Goal: Information Seeking & Learning: Learn about a topic

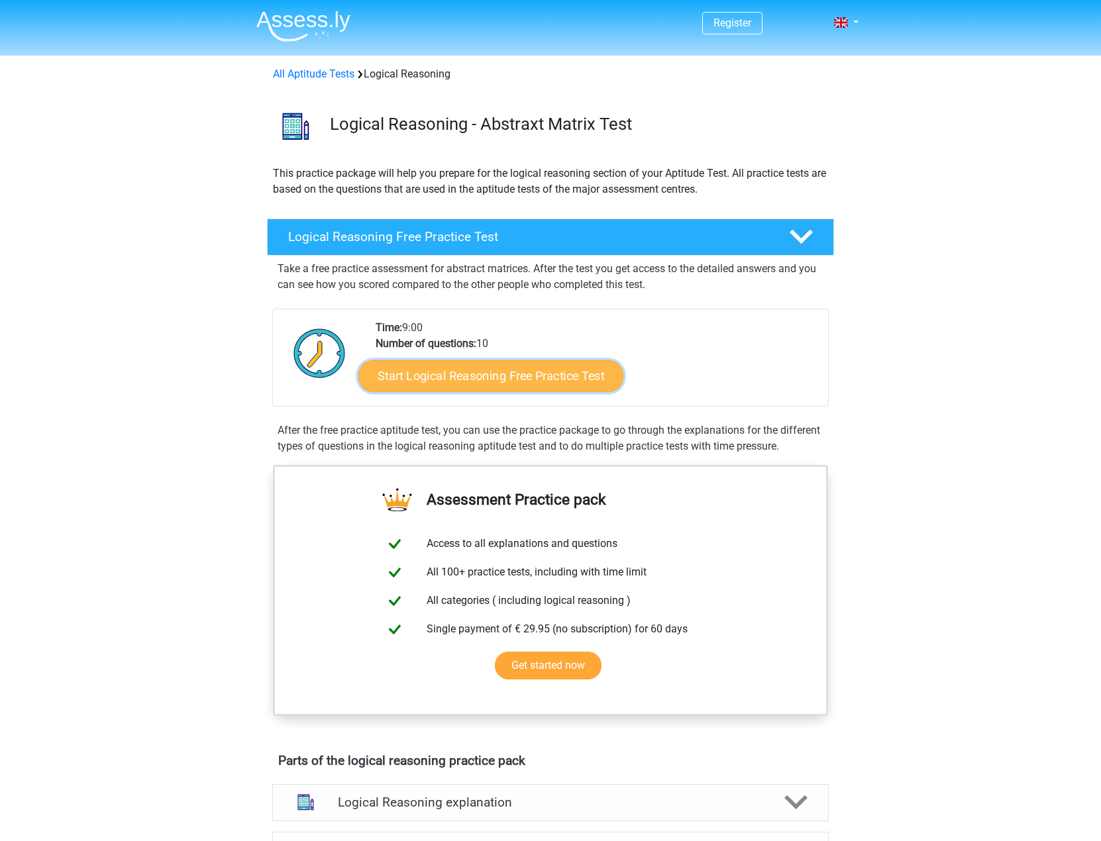
click at [522, 371] on link "Start Logical Reasoning Free Practice Test" at bounding box center [490, 376] width 265 height 32
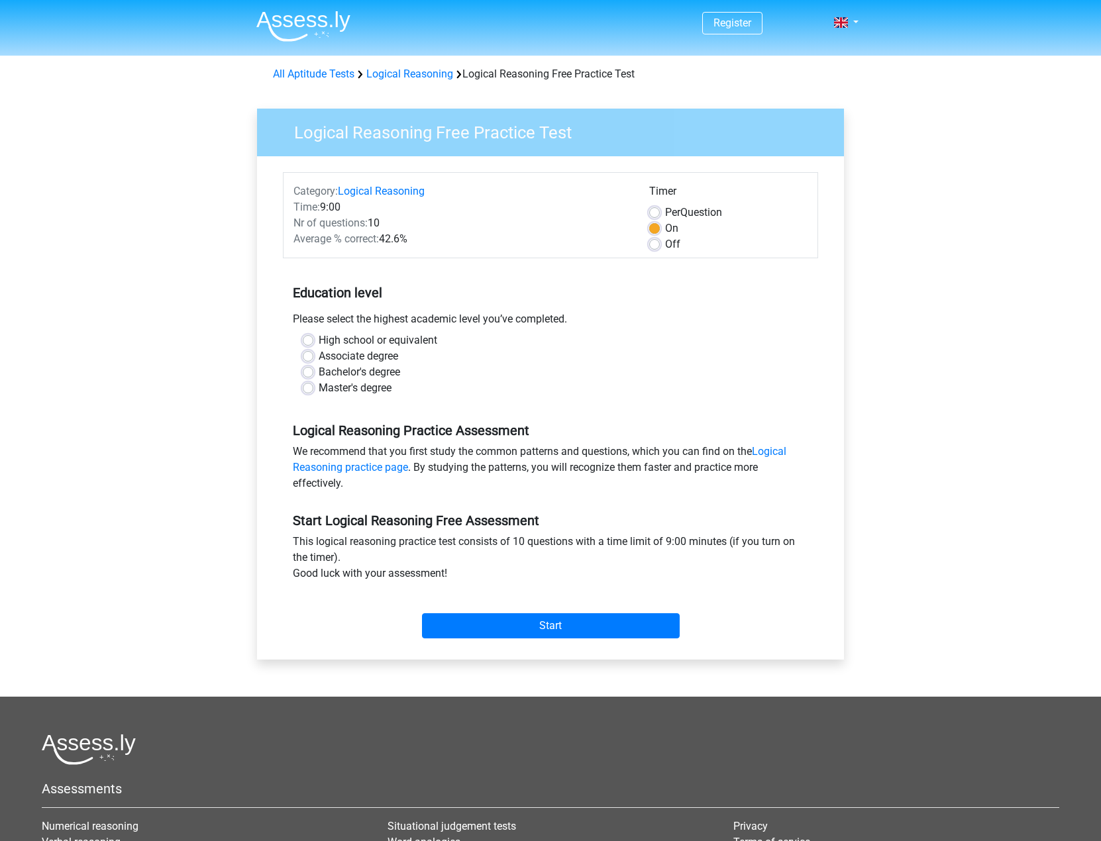
click at [394, 352] on label "Associate degree" at bounding box center [358, 356] width 79 height 16
click at [313, 352] on input "Associate degree" at bounding box center [308, 354] width 11 height 13
radio input "true"
click at [665, 207] on label "Per Question" at bounding box center [693, 213] width 57 height 16
click at [658, 207] on input "Per Question" at bounding box center [654, 211] width 11 height 13
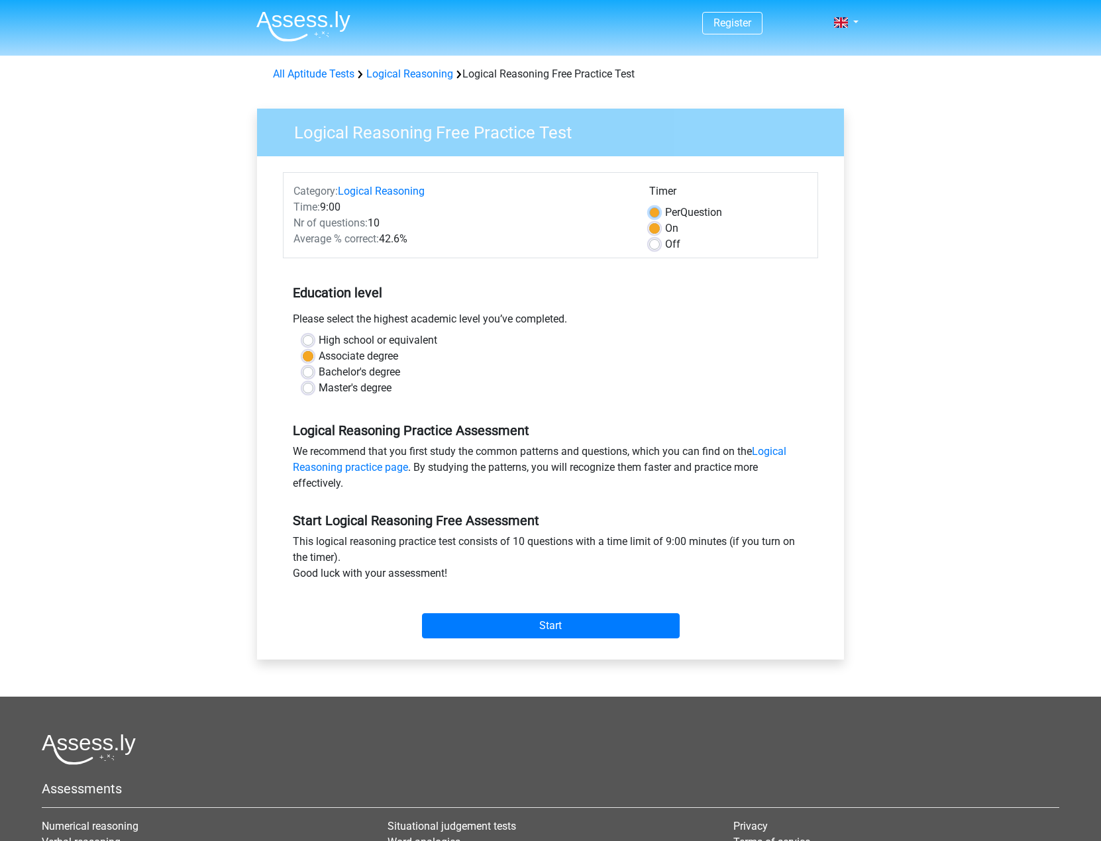
radio input "true"
click at [665, 223] on label "On" at bounding box center [671, 229] width 13 height 16
click at [656, 223] on input "On" at bounding box center [654, 227] width 11 height 13
radio input "true"
click at [603, 623] on input "Start" at bounding box center [551, 625] width 258 height 25
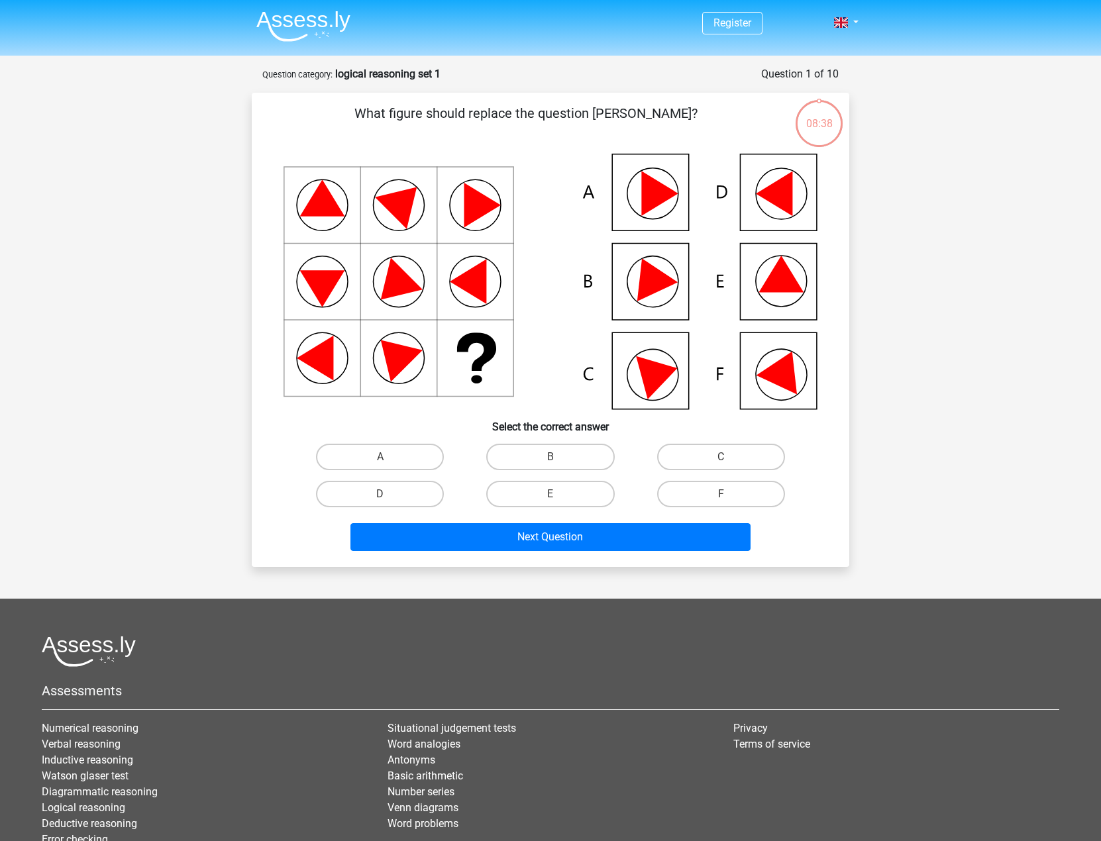
click at [779, 284] on icon at bounding box center [780, 274] width 45 height 36
click at [532, 496] on label "E" at bounding box center [550, 494] width 128 height 26
click at [550, 496] on input "E" at bounding box center [554, 498] width 9 height 9
radio input "true"
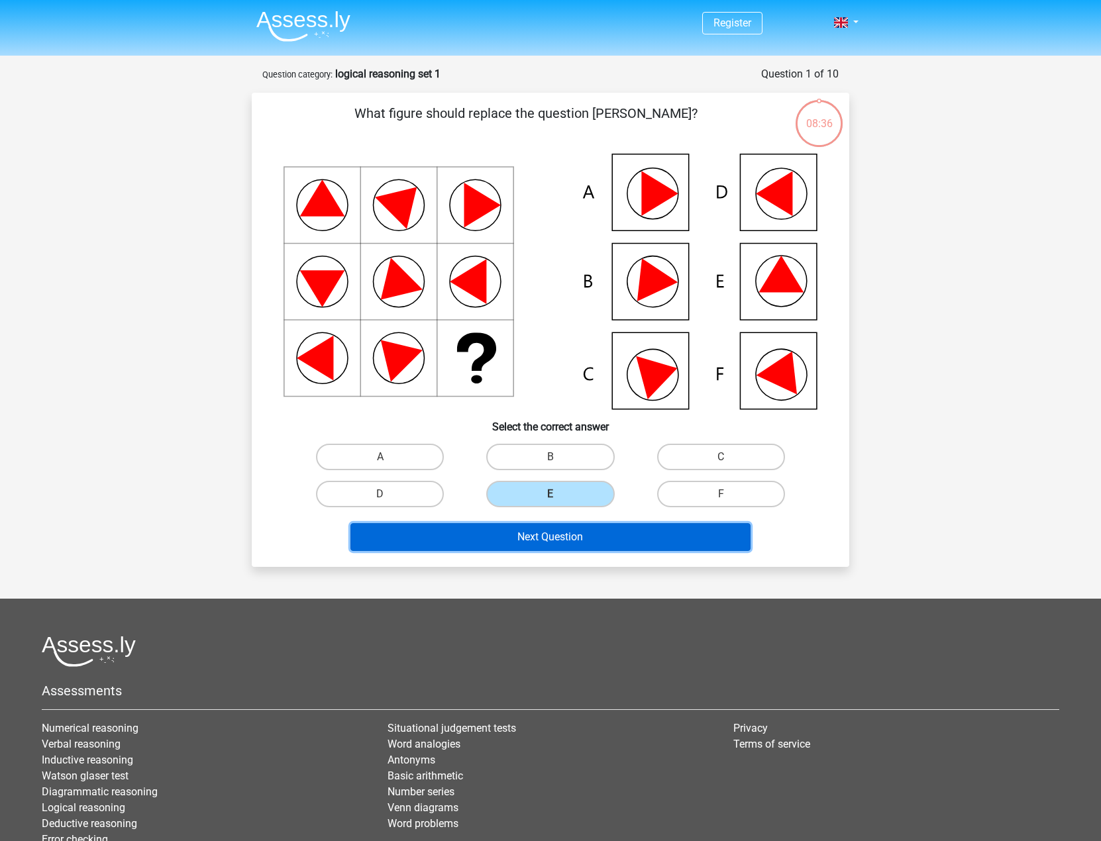
click at [550, 531] on button "Next Question" at bounding box center [550, 537] width 401 height 28
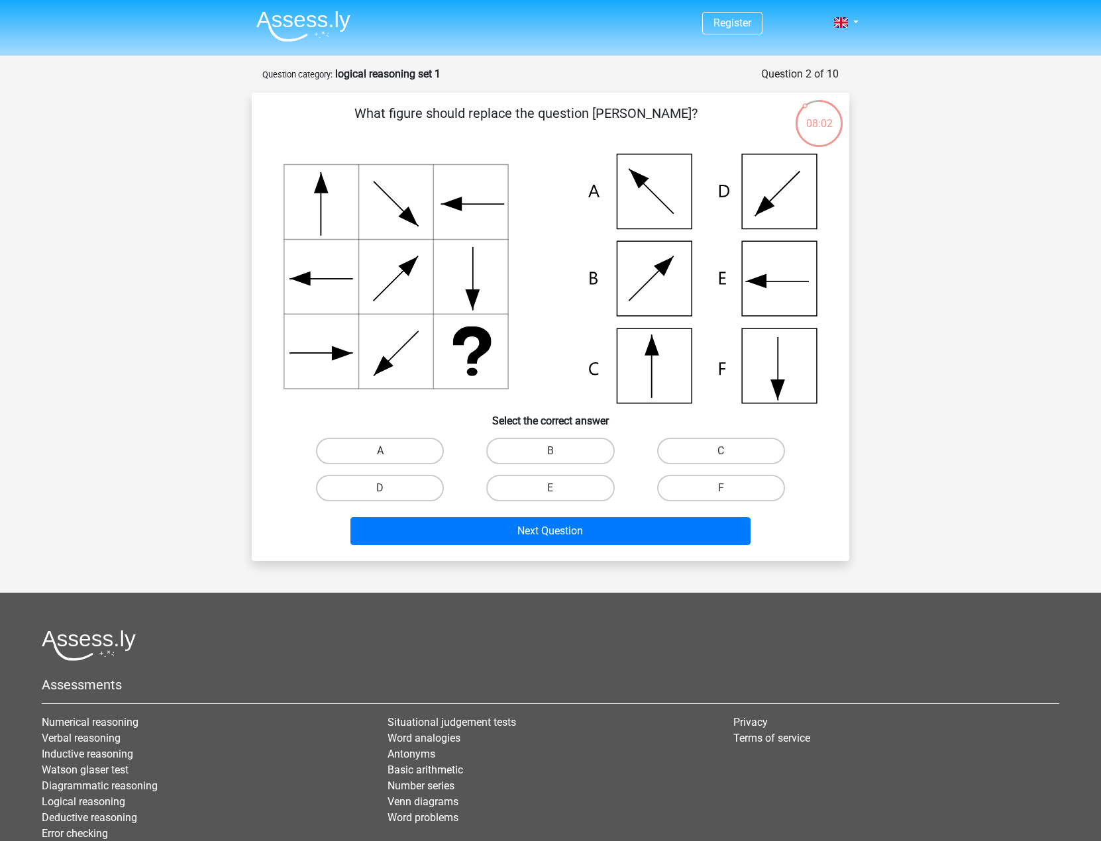
click at [392, 456] on label "A" at bounding box center [380, 451] width 128 height 26
click at [389, 456] on input "A" at bounding box center [384, 455] width 9 height 9
radio input "true"
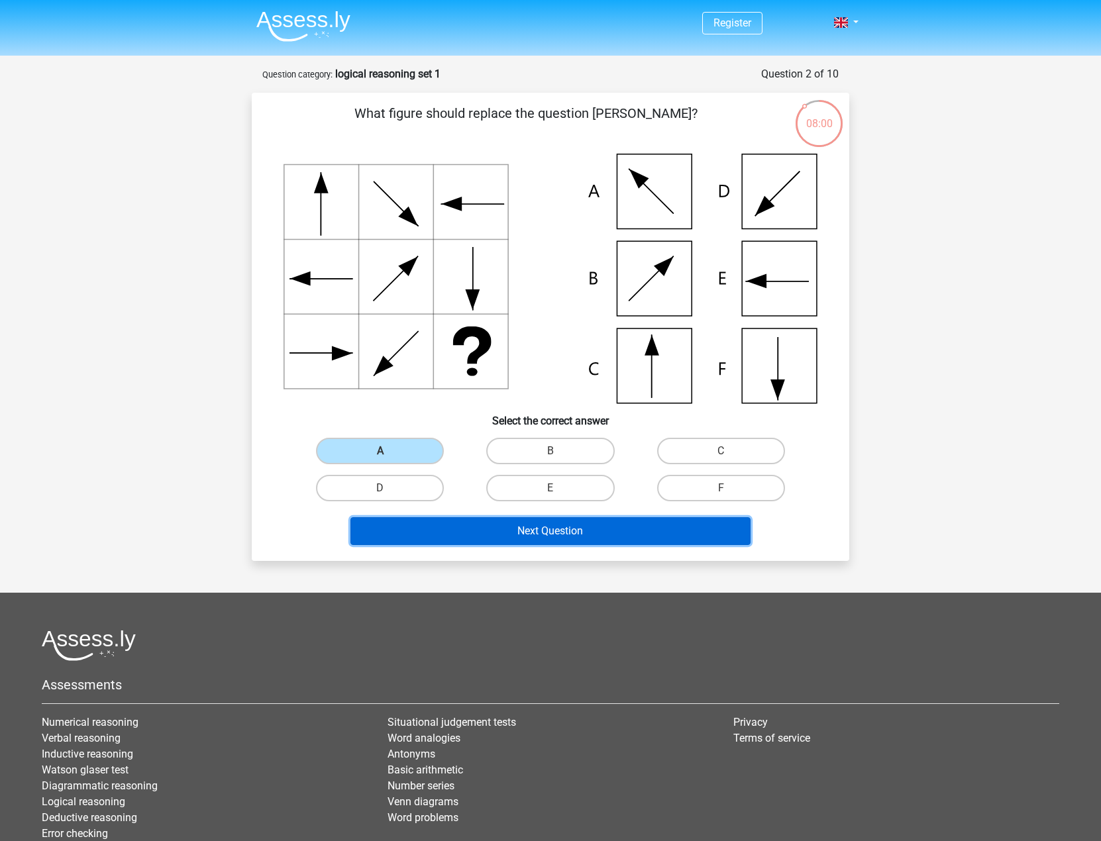
click at [611, 541] on button "Next Question" at bounding box center [550, 531] width 401 height 28
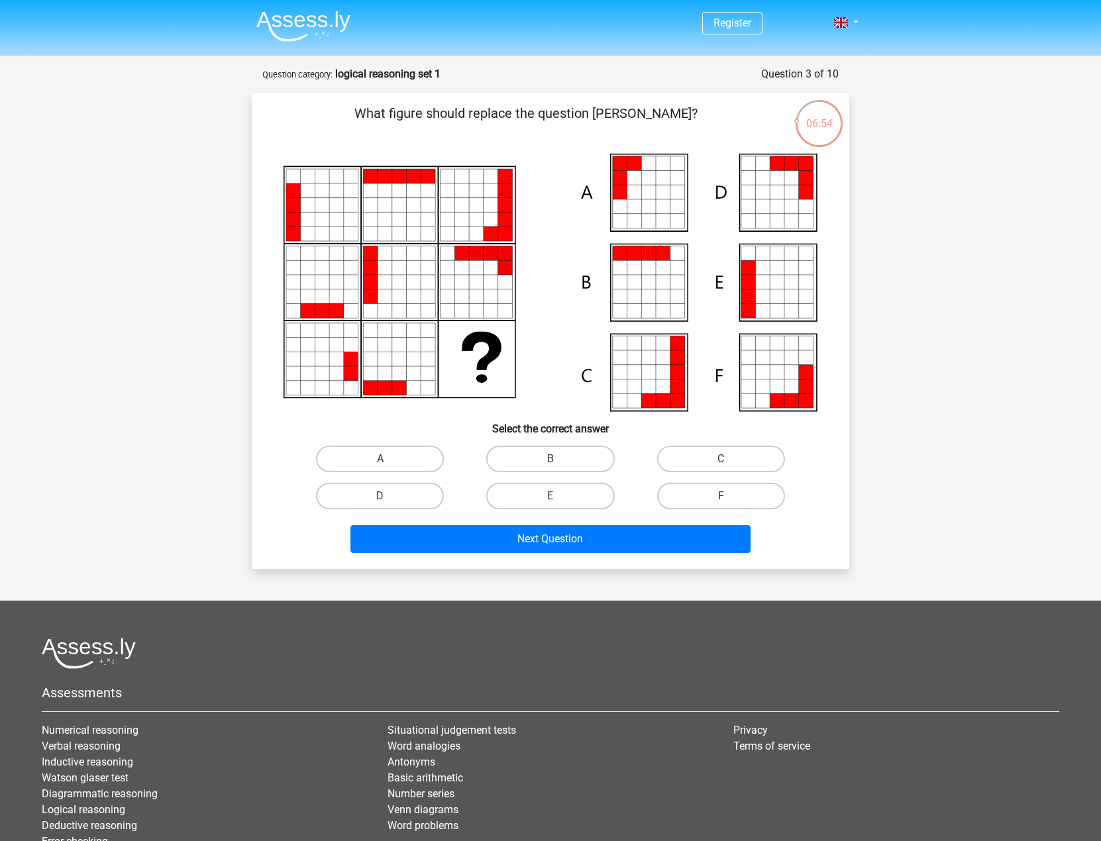
click at [428, 462] on label "A" at bounding box center [380, 459] width 128 height 26
click at [389, 462] on input "A" at bounding box center [384, 463] width 9 height 9
radio input "true"
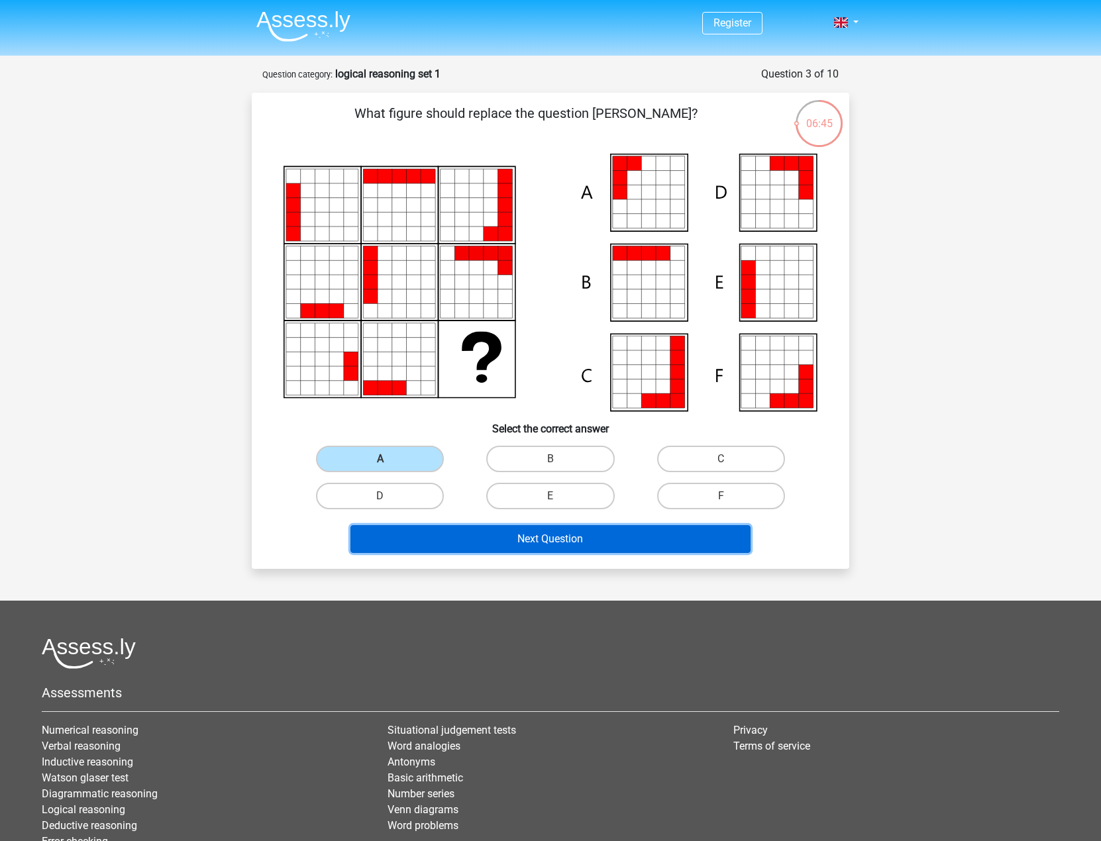
click at [657, 546] on button "Next Question" at bounding box center [550, 539] width 401 height 28
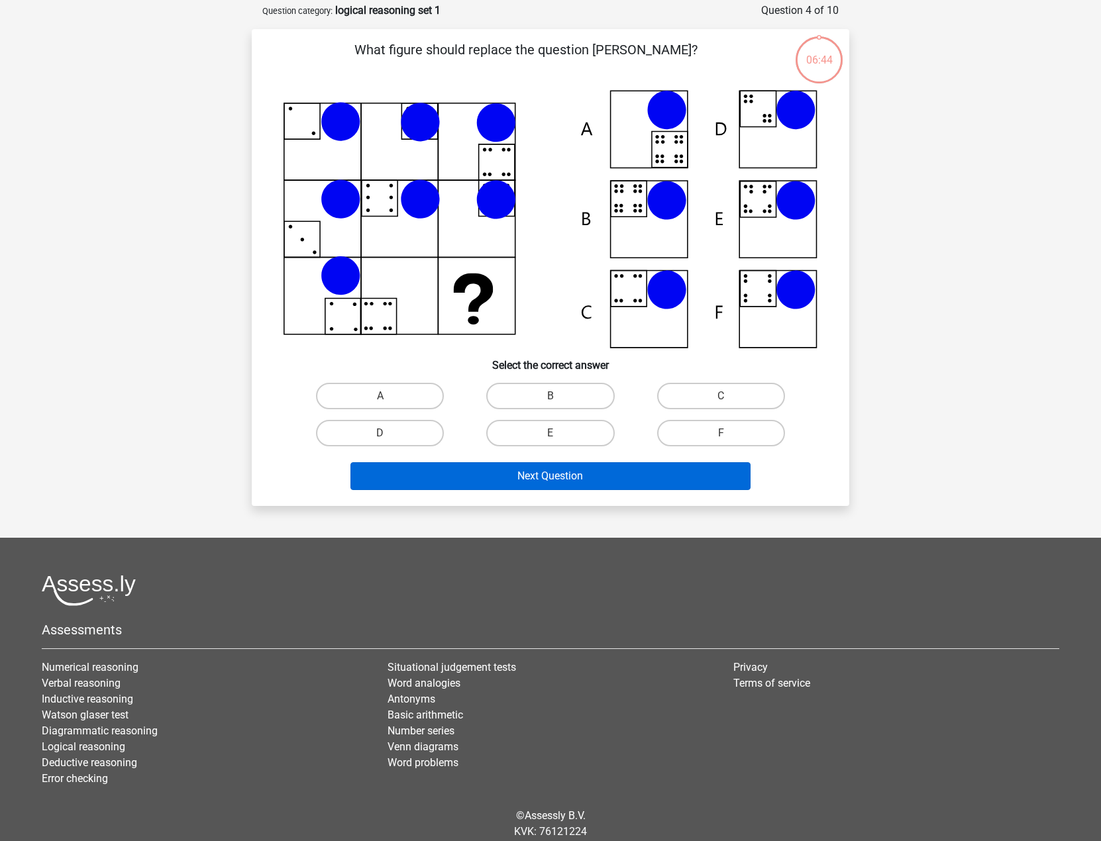
scroll to position [66, 0]
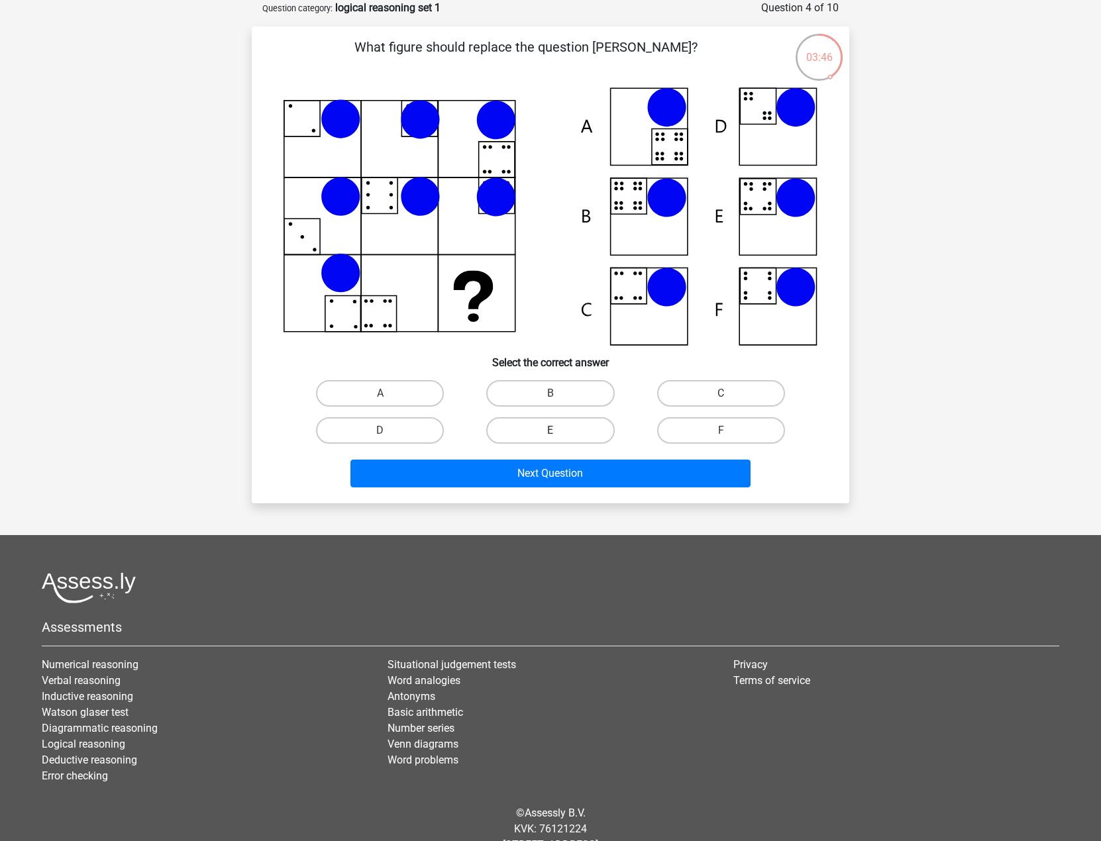
click at [577, 430] on label "E" at bounding box center [550, 430] width 128 height 26
click at [559, 430] on input "E" at bounding box center [554, 434] width 9 height 9
radio input "true"
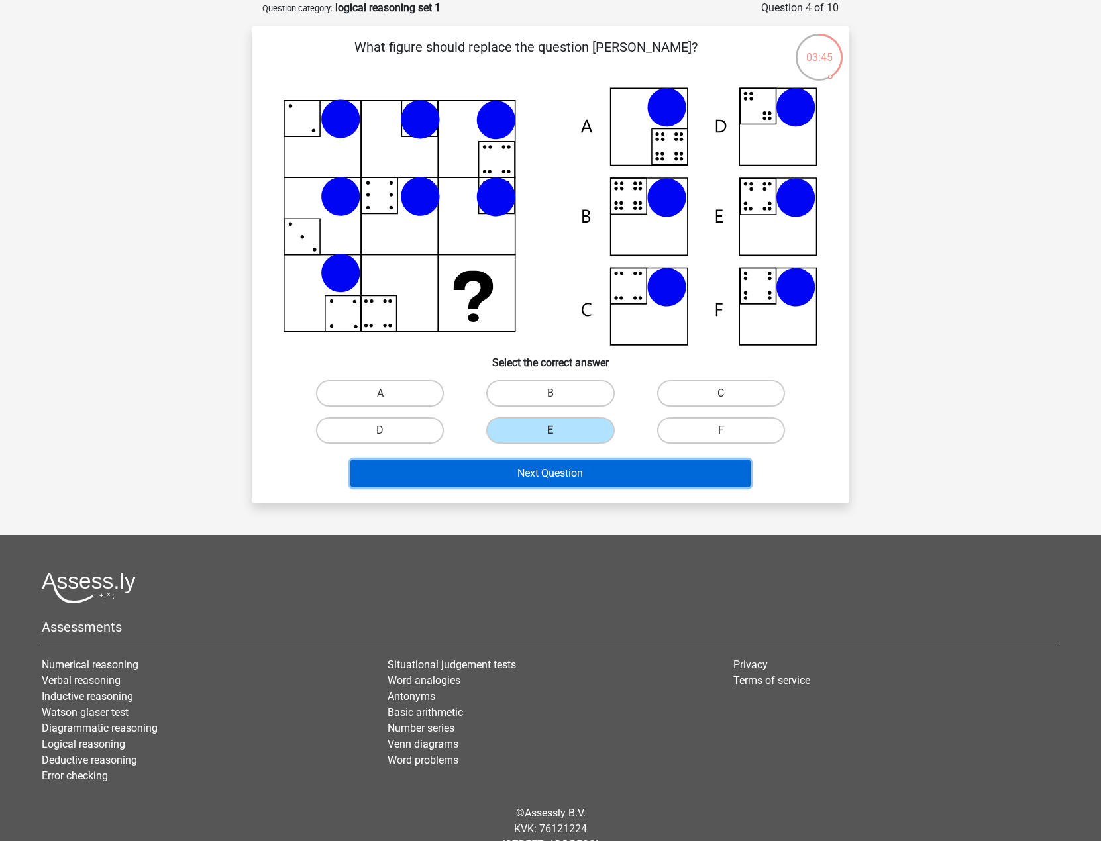
click at [616, 481] on button "Next Question" at bounding box center [550, 474] width 401 height 28
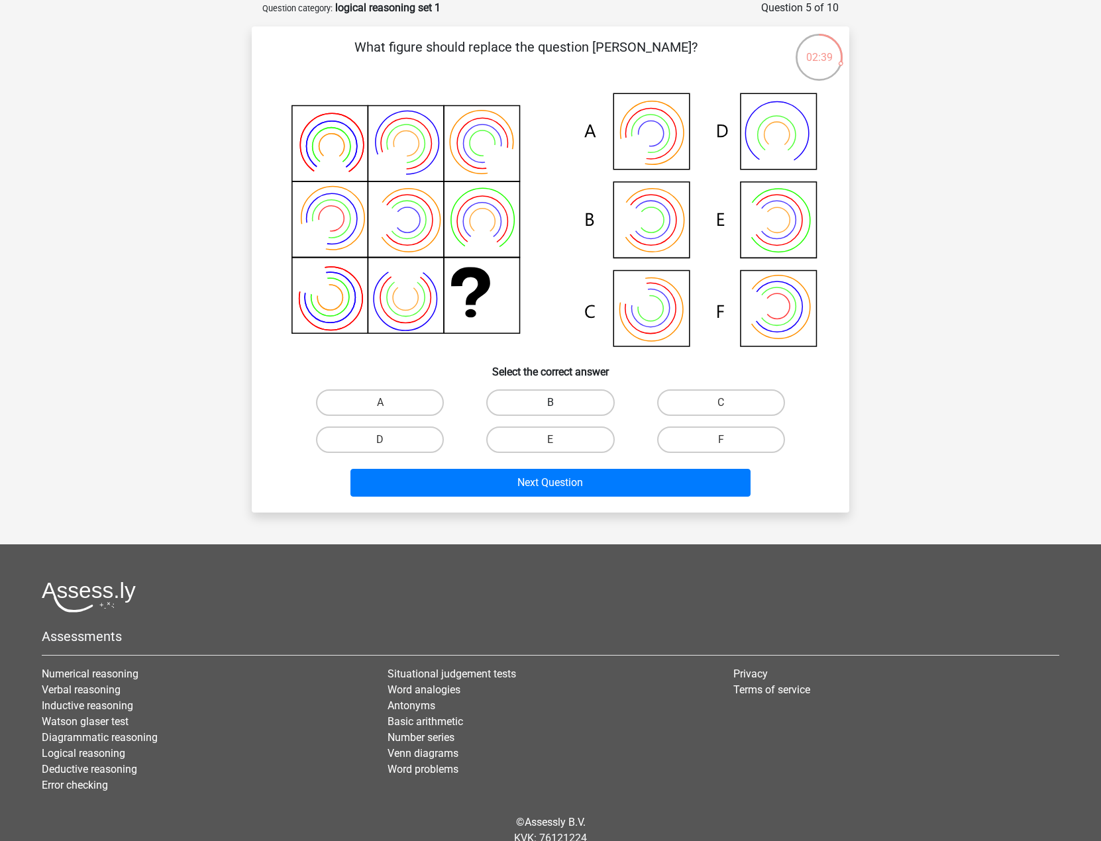
click at [591, 399] on label "B" at bounding box center [550, 402] width 128 height 26
click at [559, 403] on input "B" at bounding box center [554, 407] width 9 height 9
radio input "true"
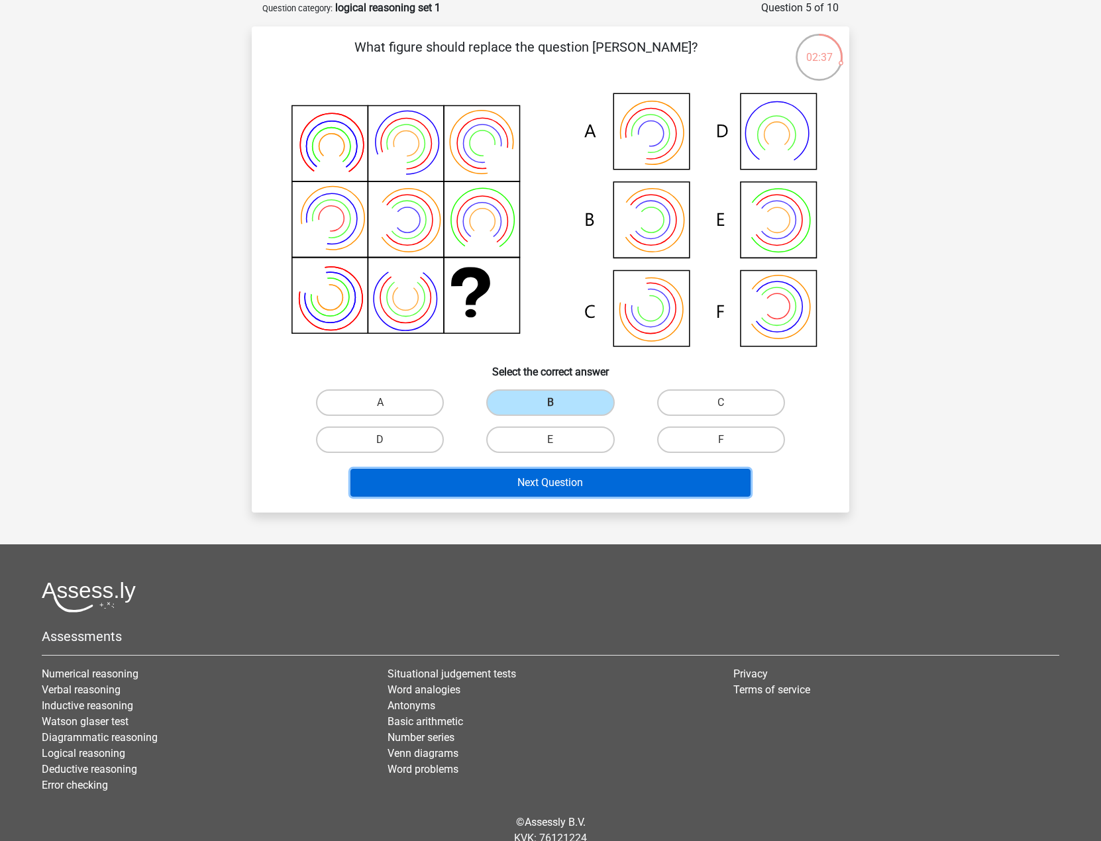
click at [636, 478] on button "Next Question" at bounding box center [550, 483] width 401 height 28
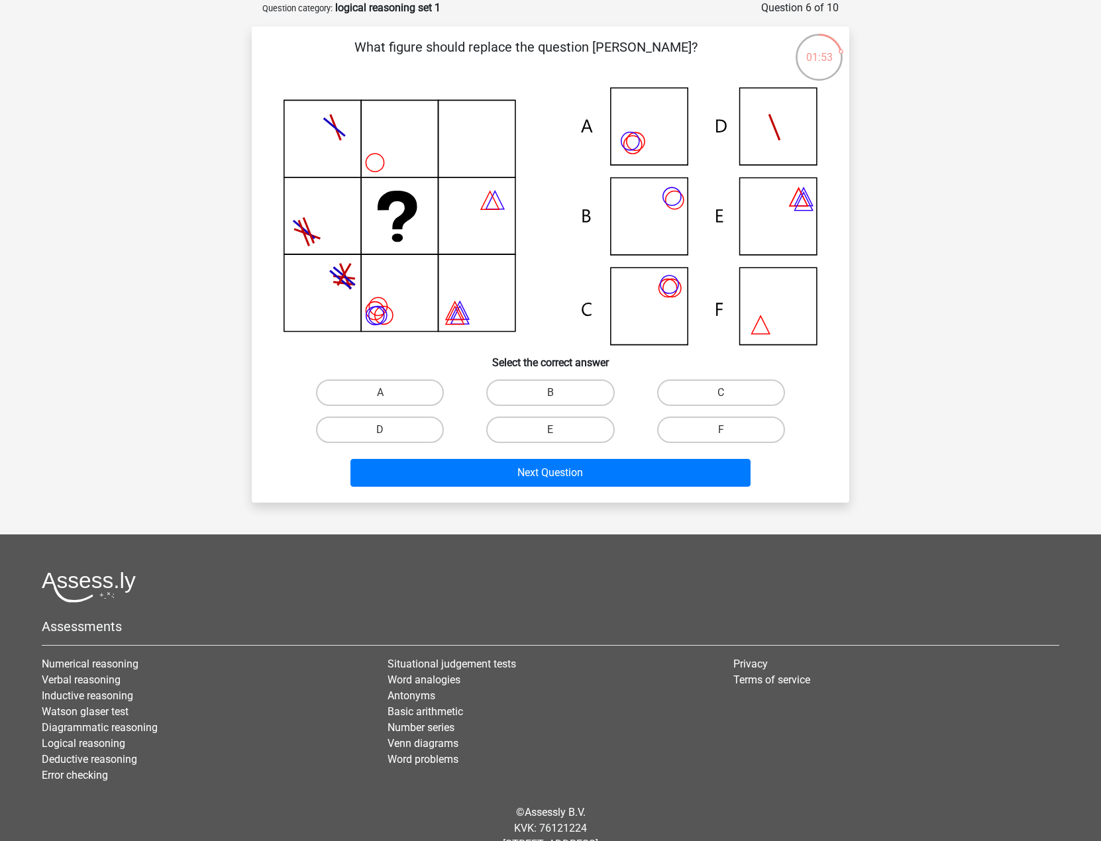
click at [634, 154] on icon at bounding box center [550, 216] width 534 height 258
click at [379, 387] on label "A" at bounding box center [380, 392] width 128 height 26
click at [380, 393] on input "A" at bounding box center [384, 397] width 9 height 9
radio input "true"
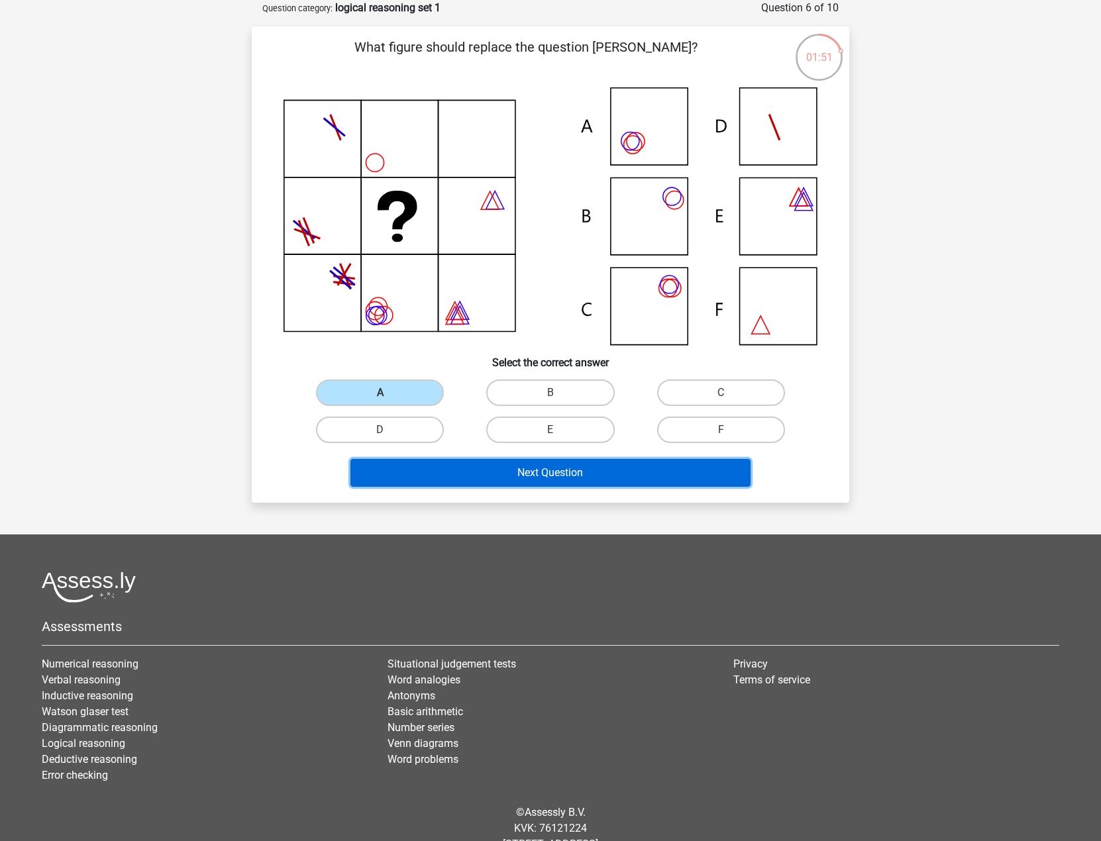
click at [681, 483] on button "Next Question" at bounding box center [550, 473] width 401 height 28
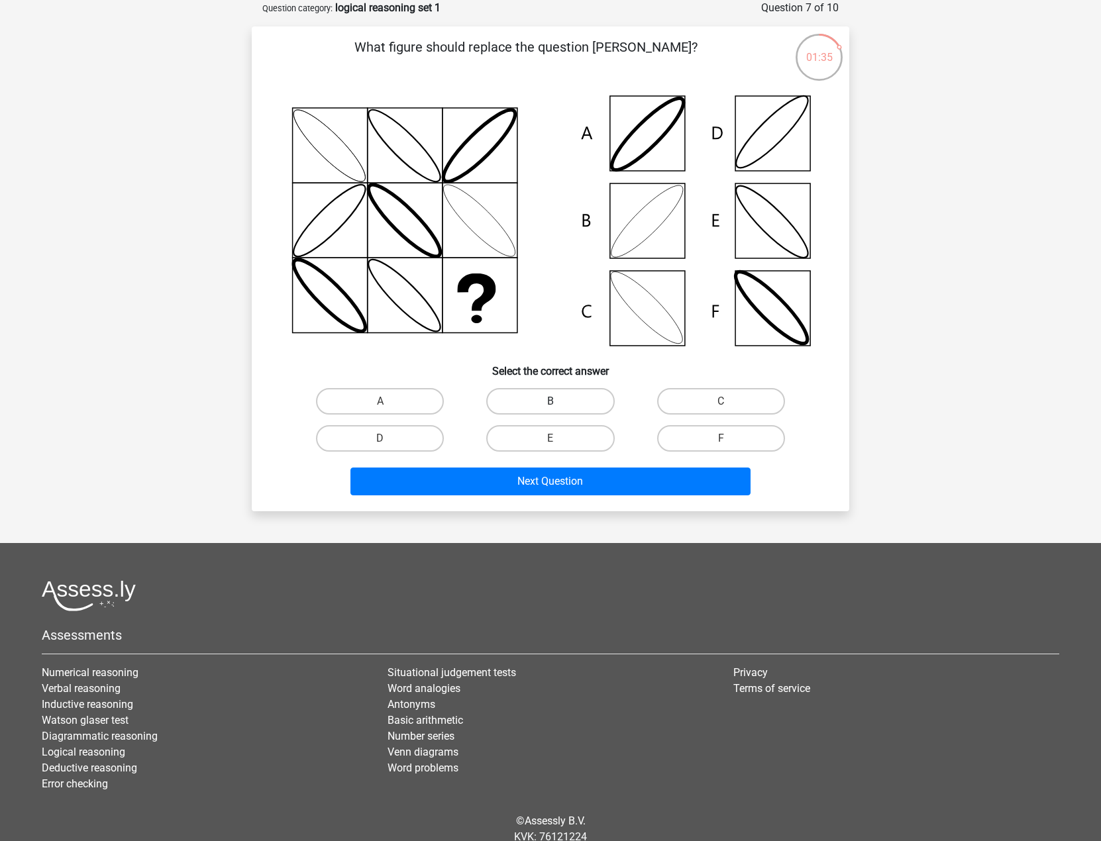
click at [567, 406] on label "B" at bounding box center [550, 401] width 128 height 26
click at [559, 406] on input "B" at bounding box center [554, 405] width 9 height 9
radio input "true"
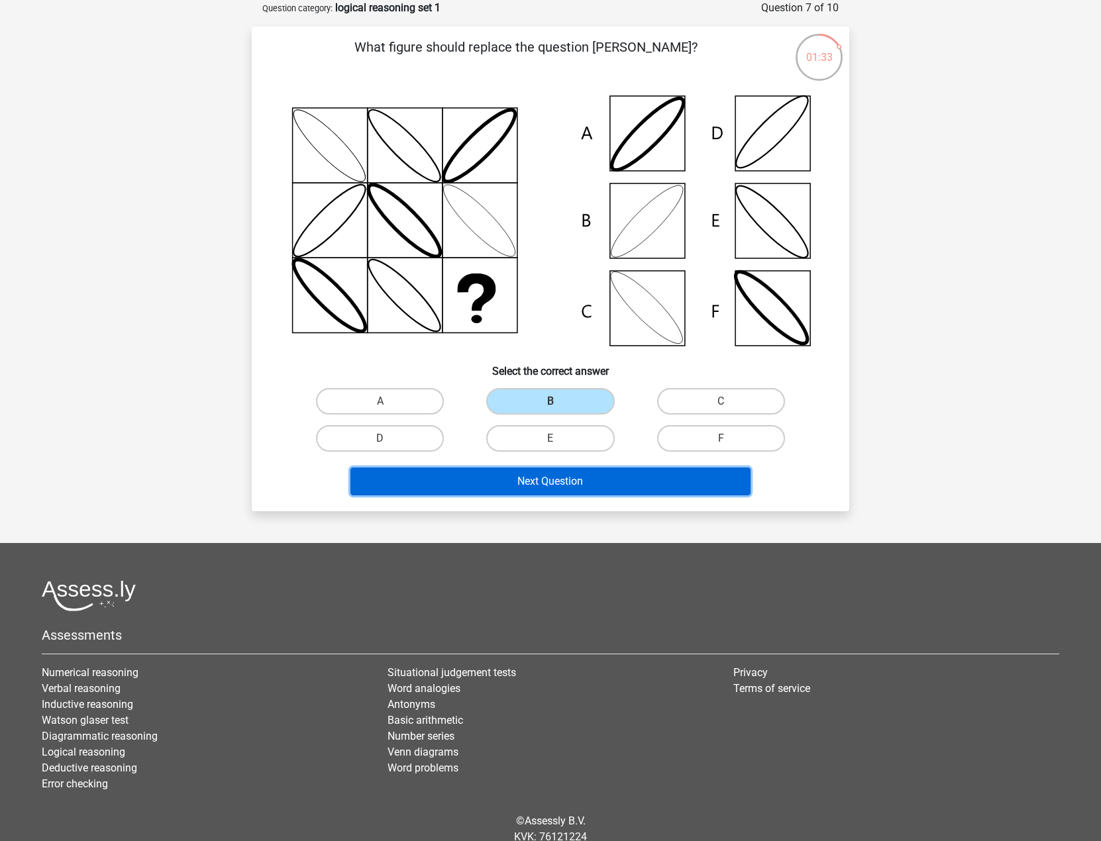
click at [654, 485] on button "Next Question" at bounding box center [550, 481] width 401 height 28
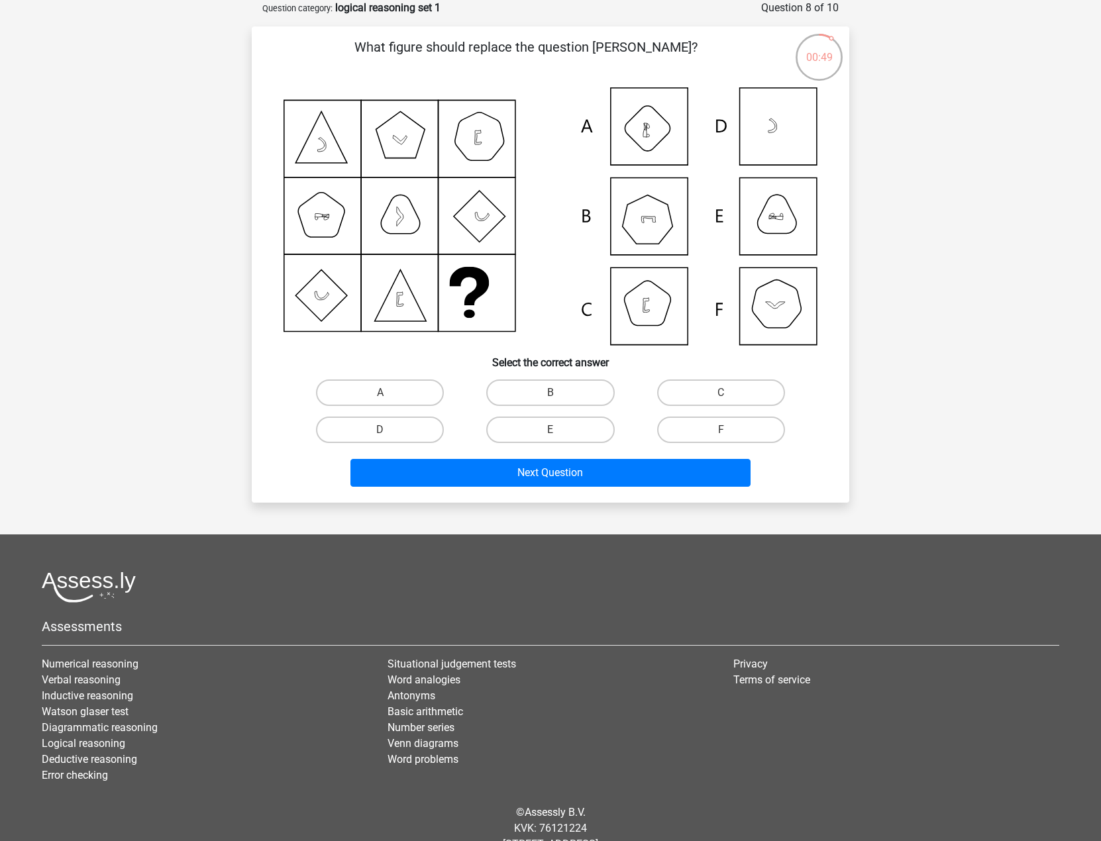
click at [659, 303] on icon at bounding box center [550, 216] width 534 height 258
click at [714, 393] on label "C" at bounding box center [721, 392] width 128 height 26
click at [720, 393] on input "C" at bounding box center [724, 397] width 9 height 9
radio input "true"
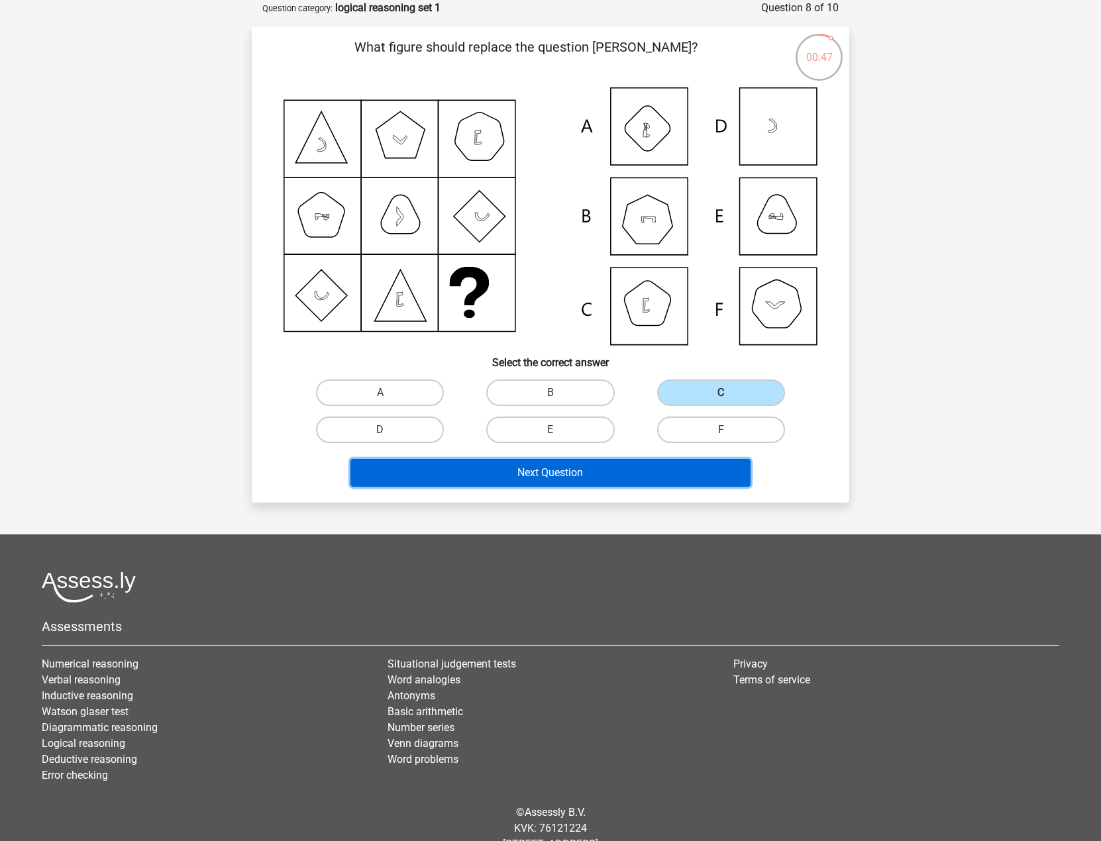
click at [689, 467] on button "Next Question" at bounding box center [550, 473] width 401 height 28
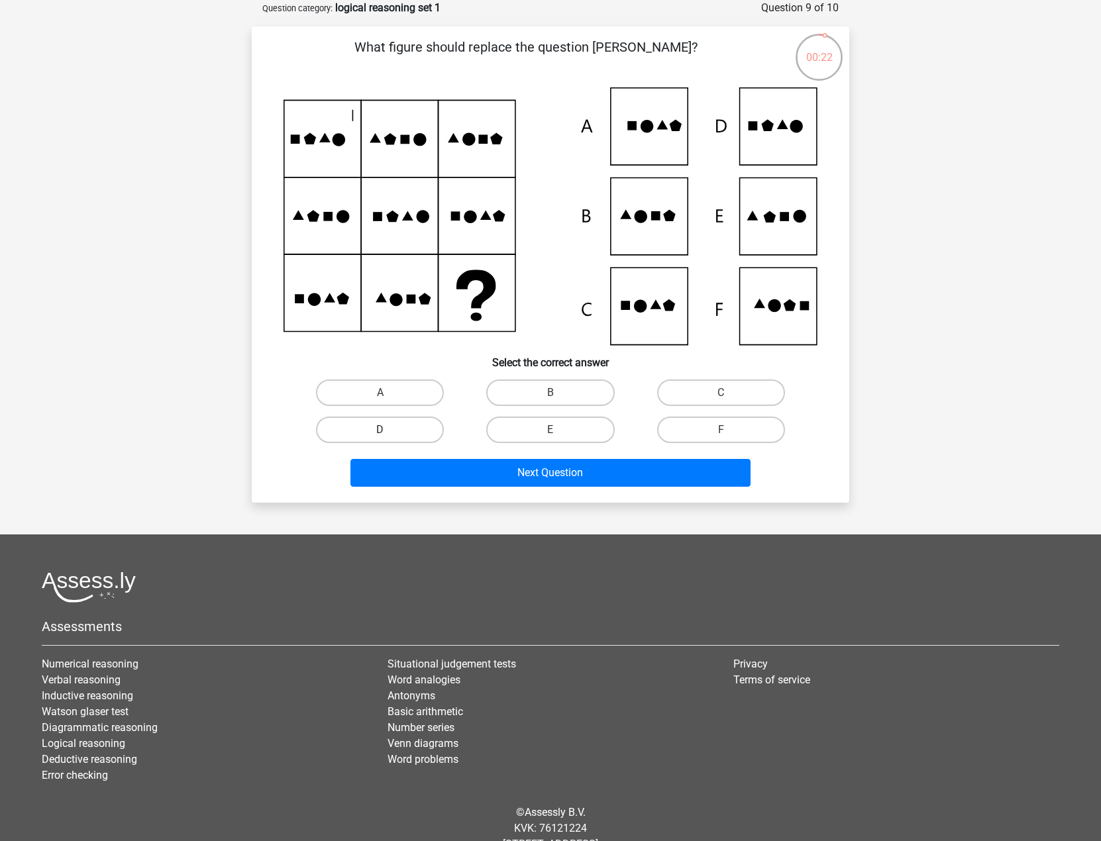
click at [398, 427] on label "D" at bounding box center [380, 430] width 128 height 26
click at [389, 430] on input "D" at bounding box center [384, 434] width 9 height 9
radio input "true"
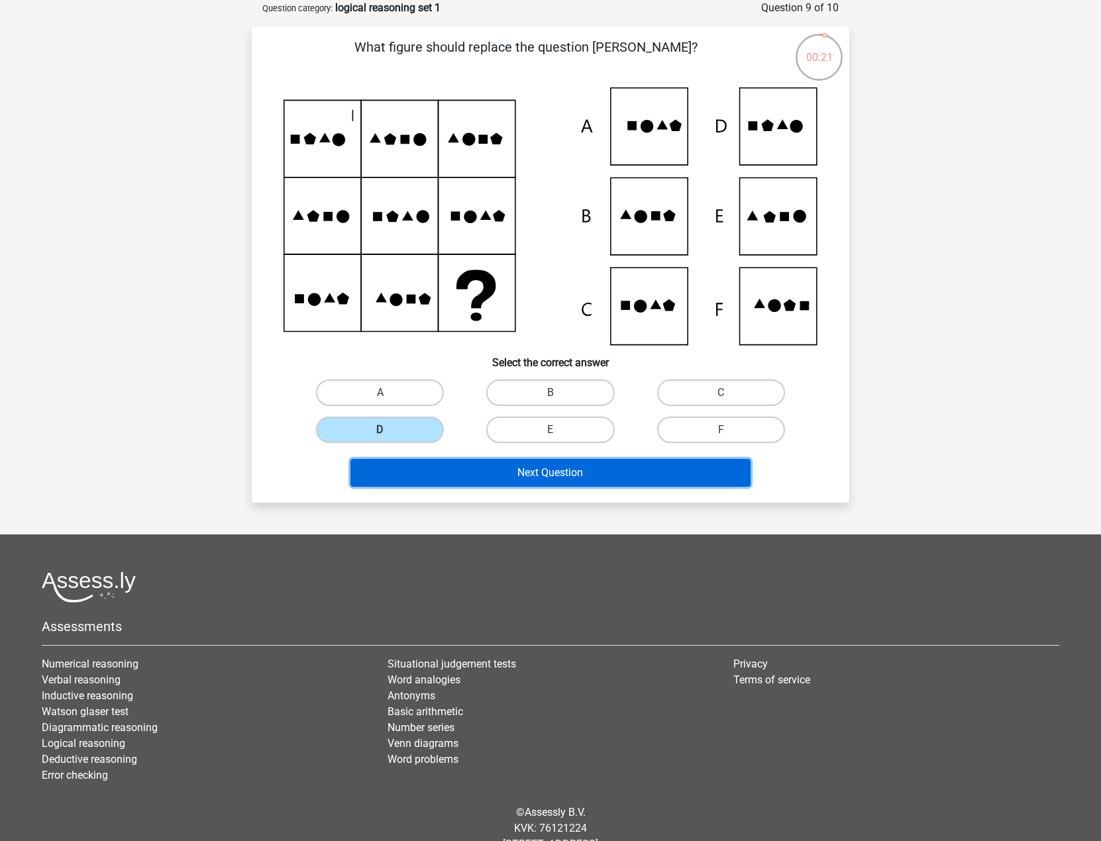
click at [499, 464] on button "Next Question" at bounding box center [550, 473] width 401 height 28
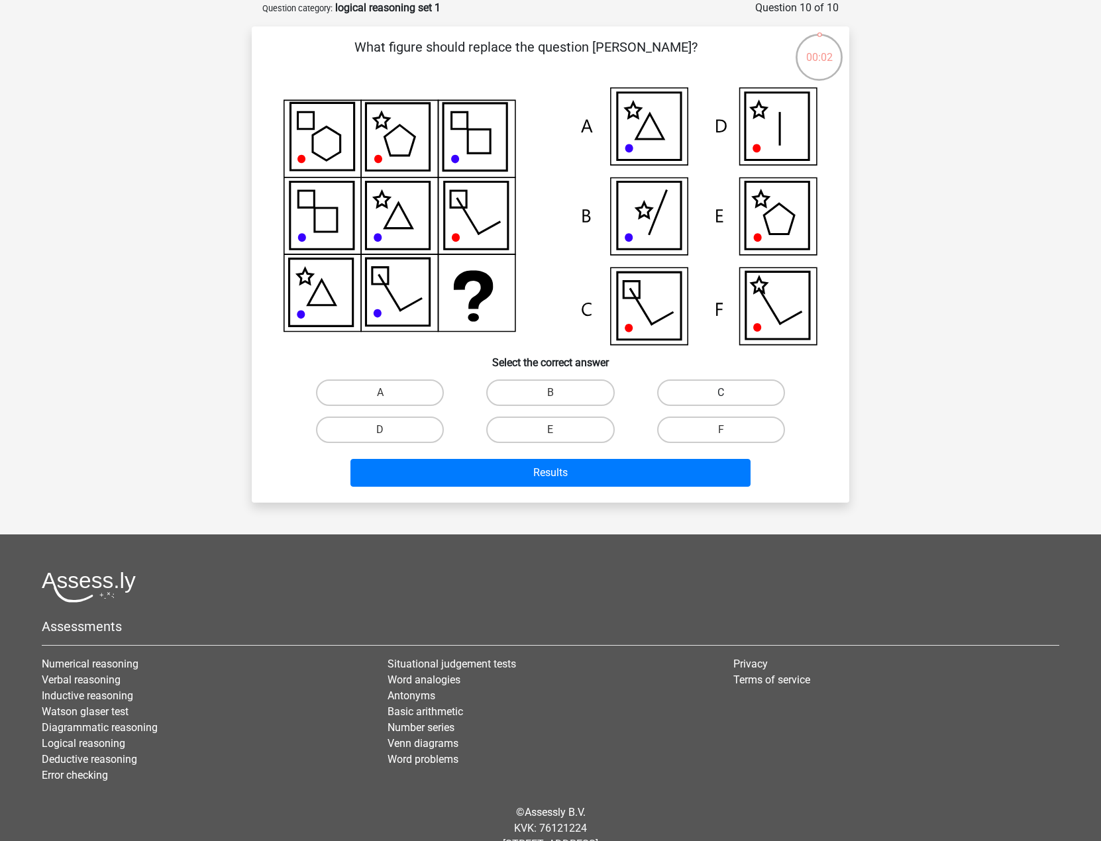
click at [697, 393] on label "C" at bounding box center [721, 392] width 128 height 26
click at [720, 393] on input "C" at bounding box center [724, 397] width 9 height 9
radio input "true"
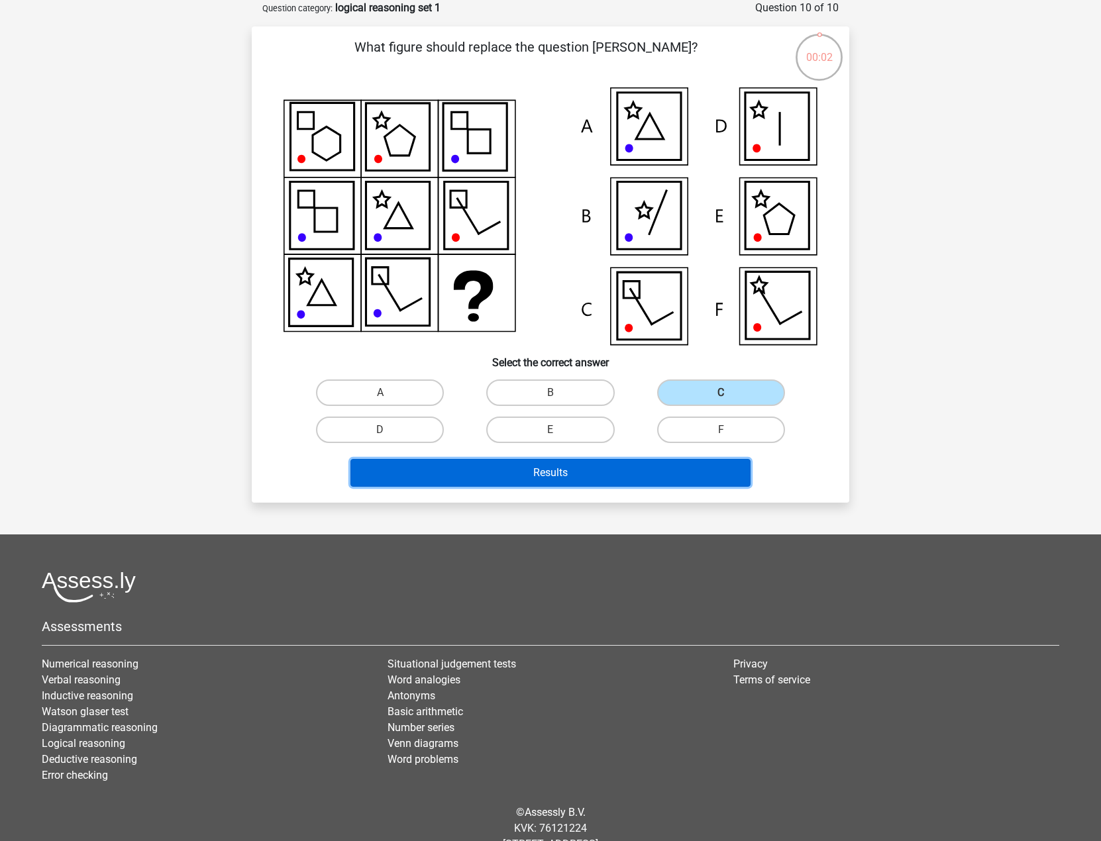
click at [689, 471] on button "Results" at bounding box center [550, 473] width 401 height 28
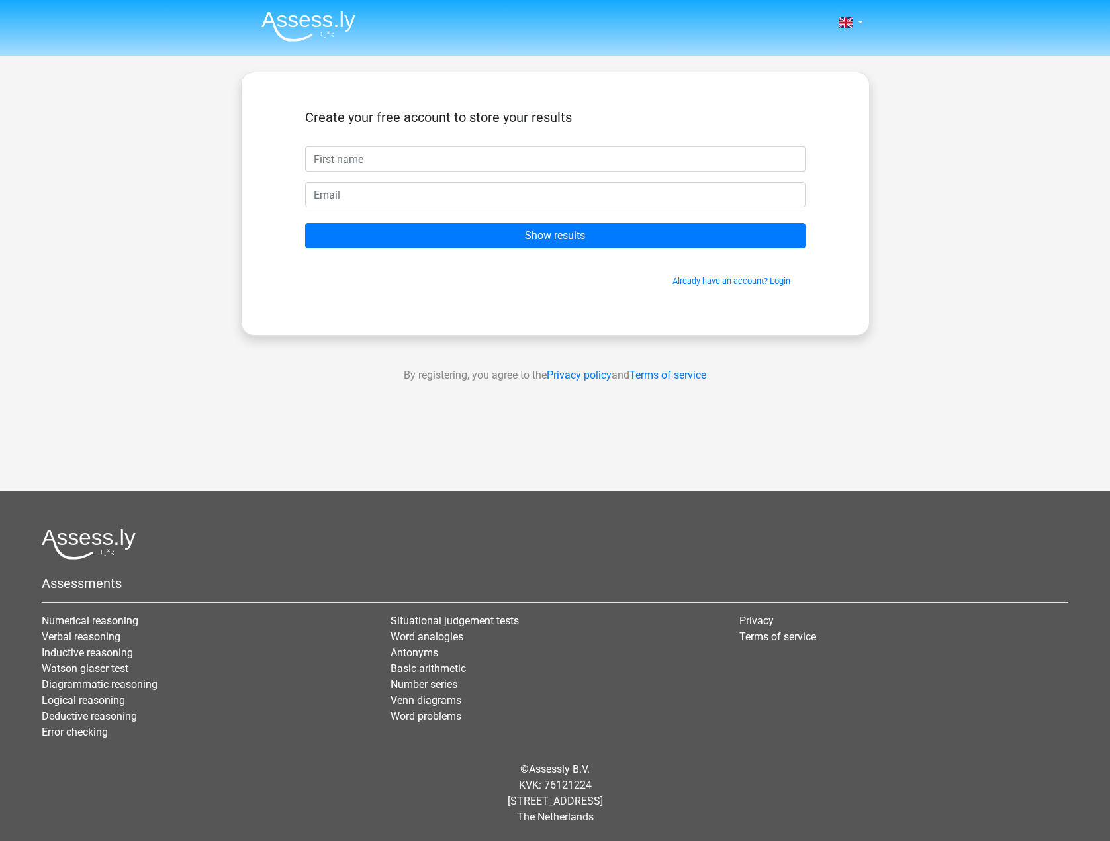
click at [623, 167] on input "text" at bounding box center [555, 158] width 501 height 25
type input "Sanna"
click at [418, 199] on input "email" at bounding box center [555, 194] width 501 height 25
type input "sanna.wiklund98@gmail.com"
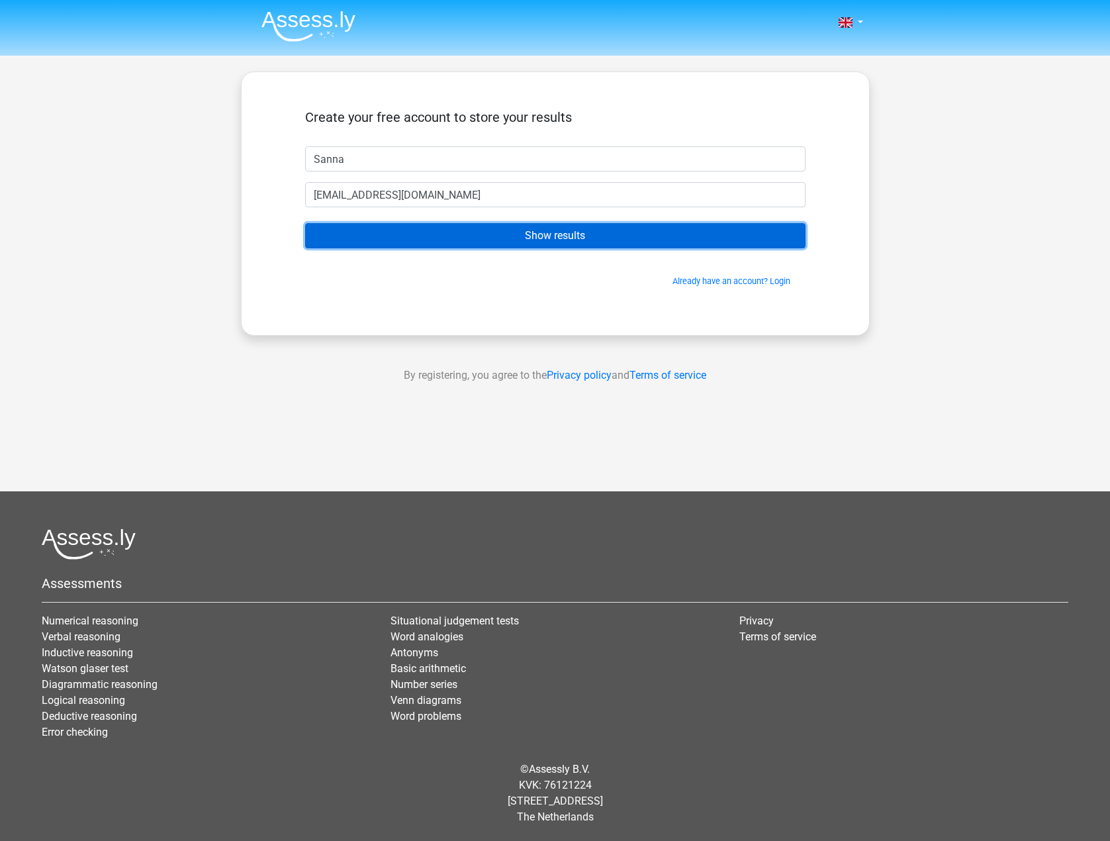
click at [479, 233] on input "Show results" at bounding box center [555, 235] width 501 height 25
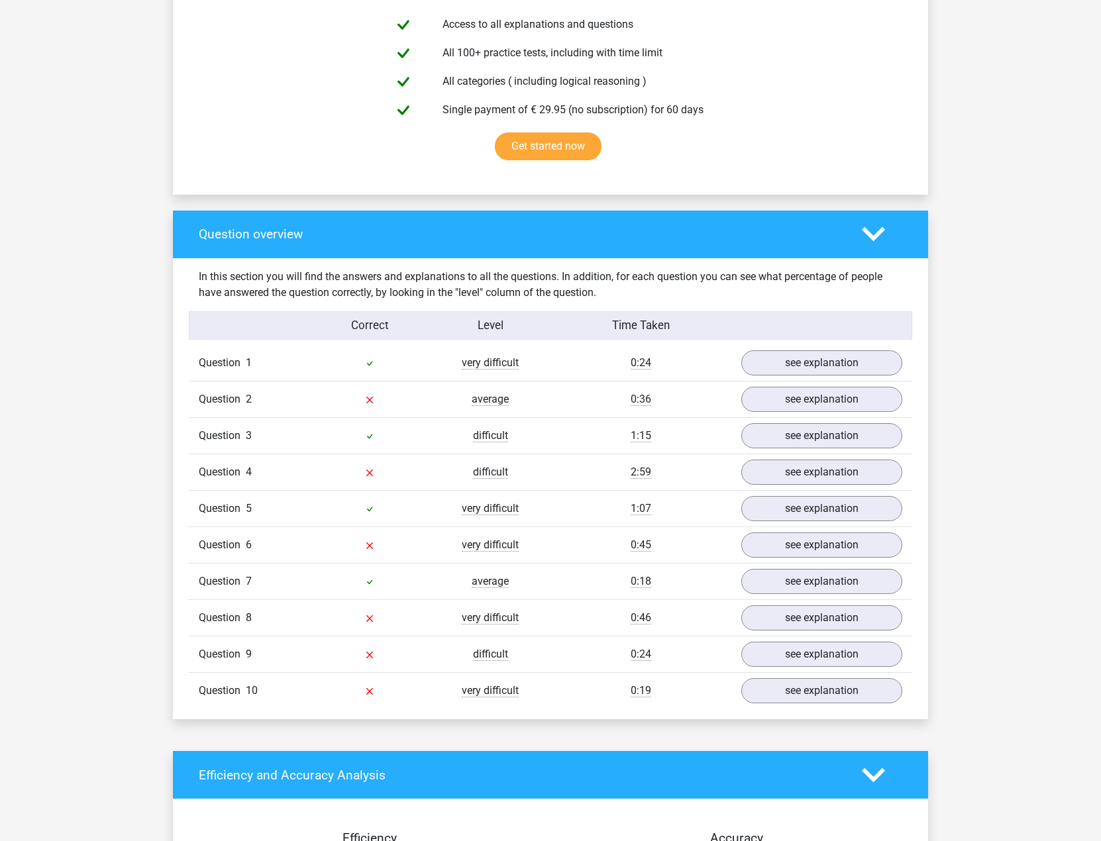
scroll to position [773, 0]
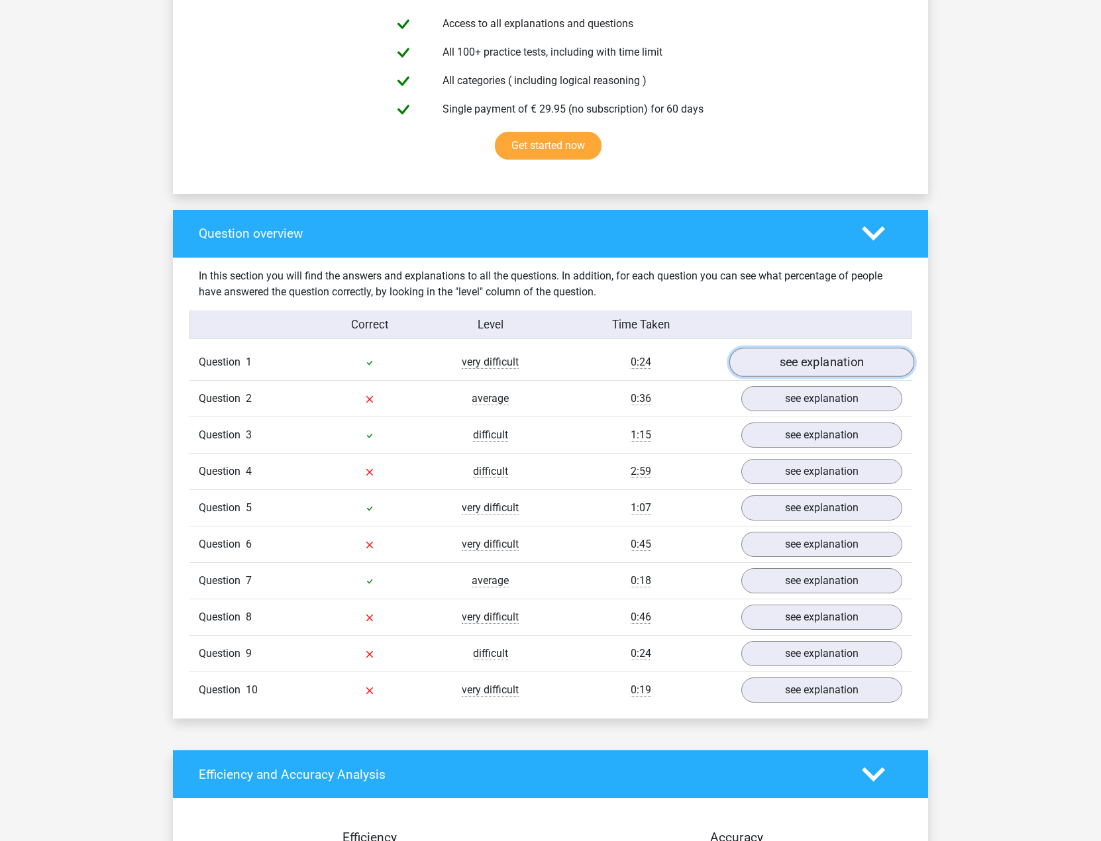
click at [877, 362] on link "see explanation" at bounding box center [821, 362] width 185 height 29
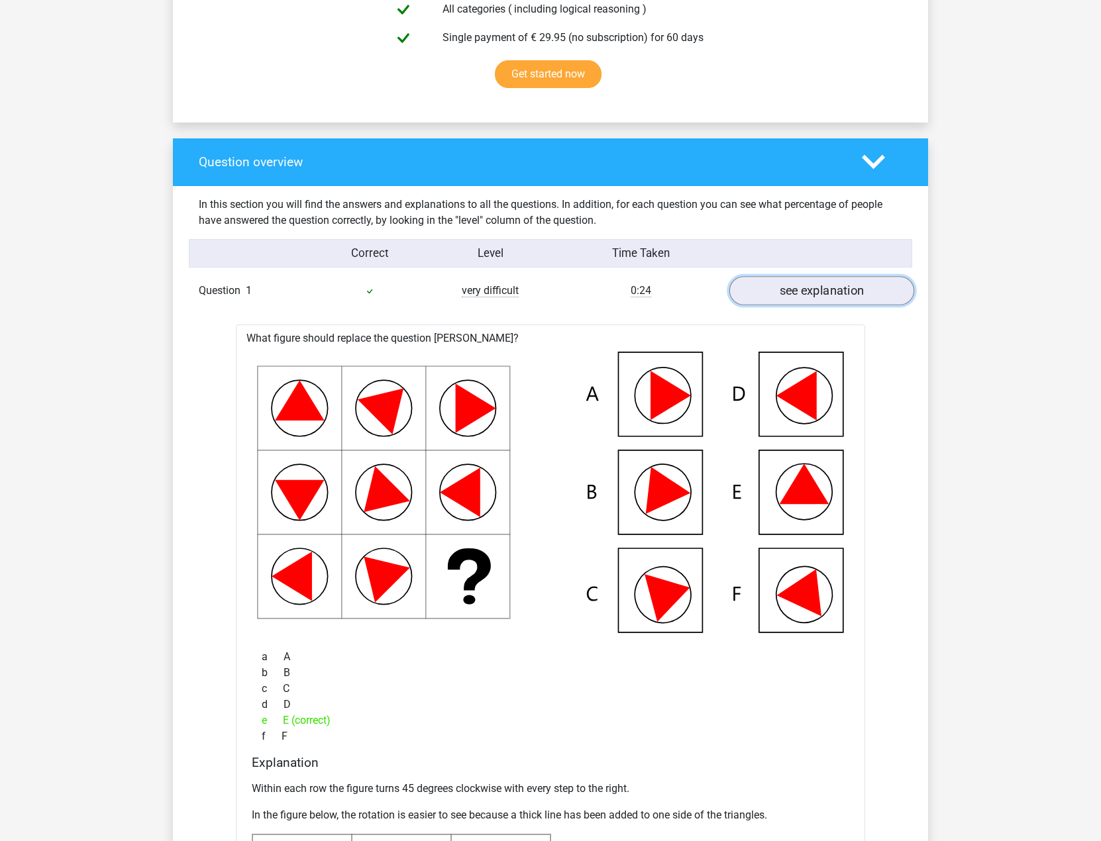
scroll to position [861, 0]
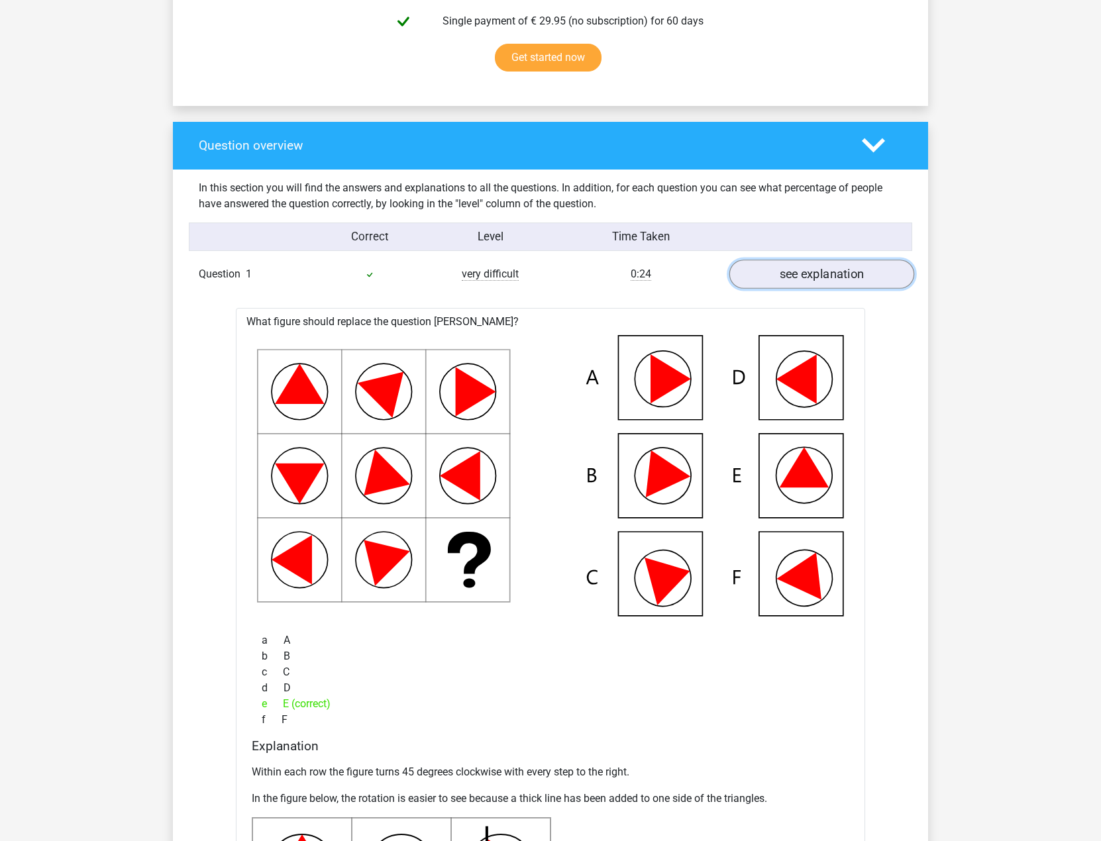
click at [844, 271] on link "see explanation" at bounding box center [821, 274] width 185 height 29
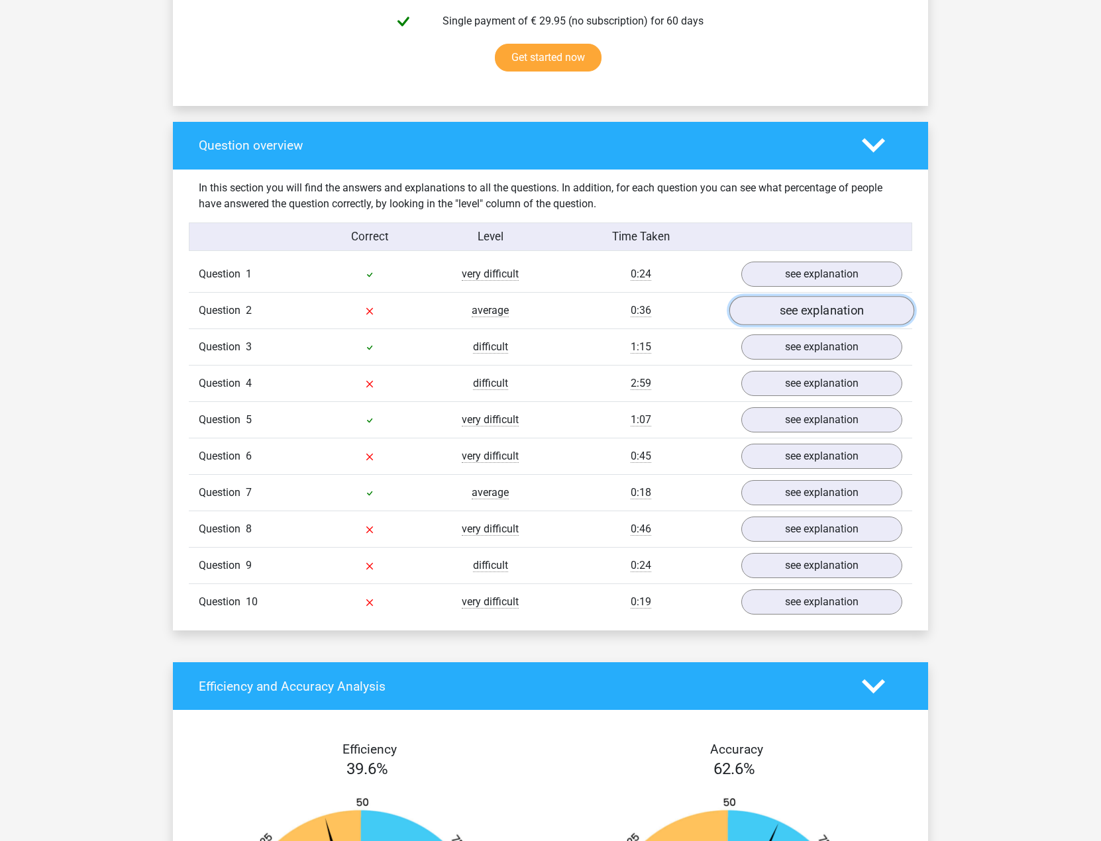
click at [839, 313] on link "see explanation" at bounding box center [821, 311] width 185 height 29
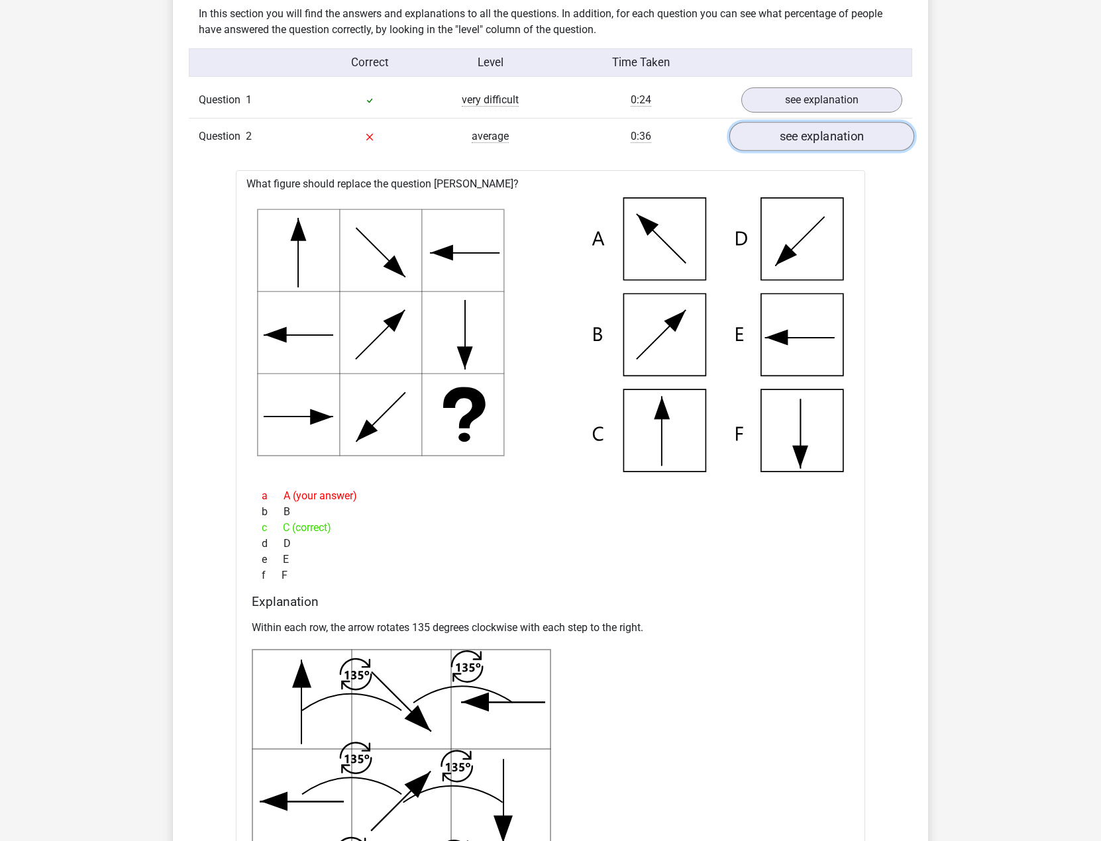
scroll to position [927, 0]
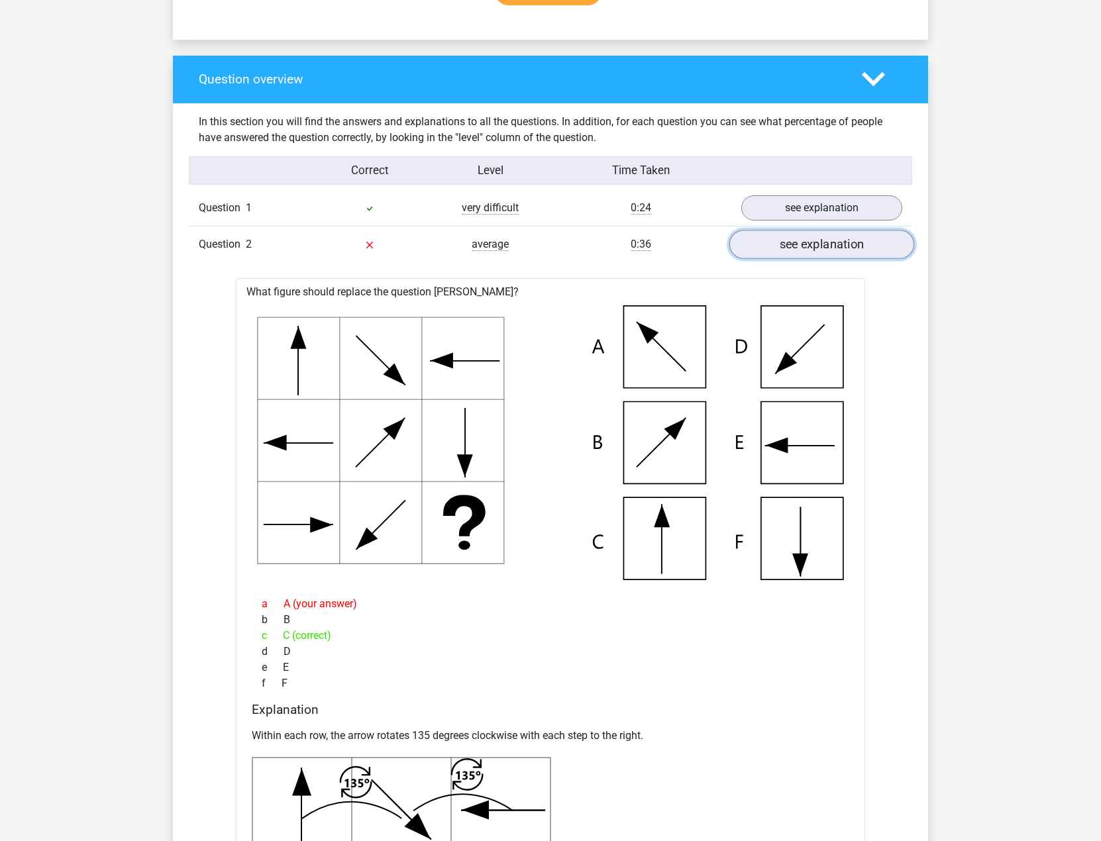
click at [868, 240] on link "see explanation" at bounding box center [821, 244] width 185 height 29
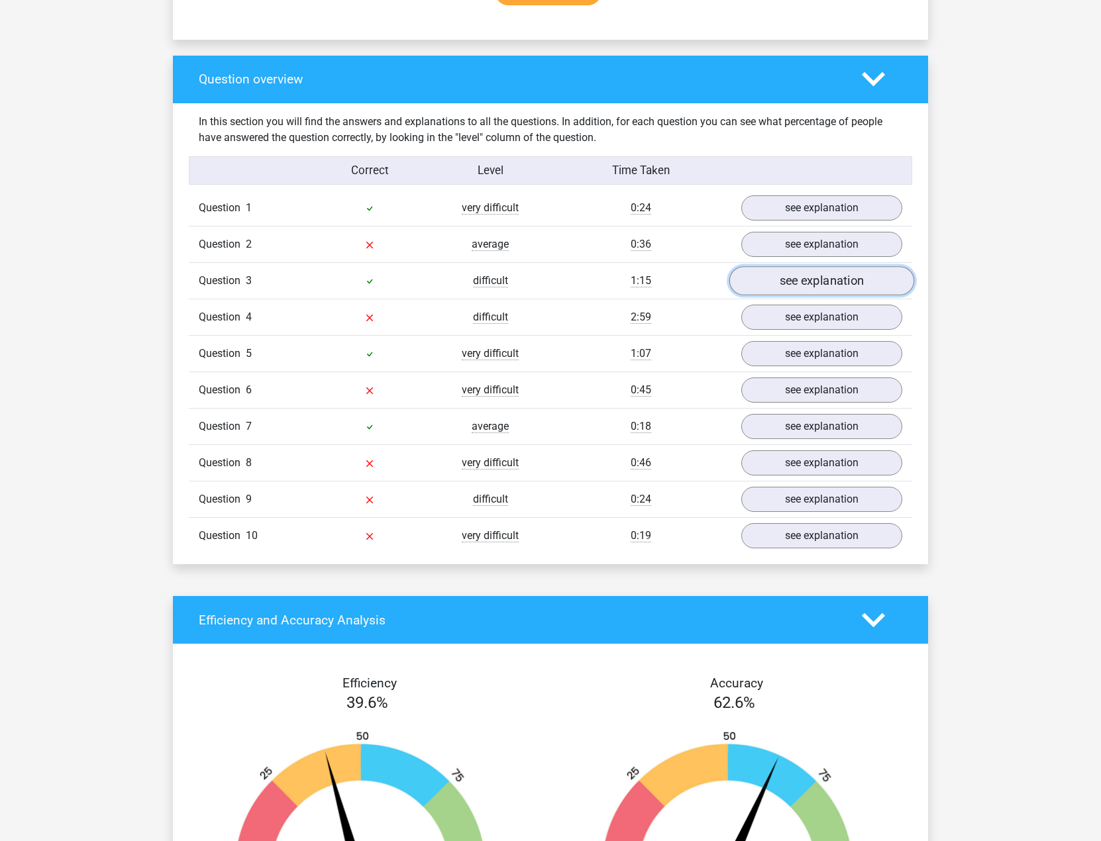
click at [848, 286] on link "see explanation" at bounding box center [821, 281] width 185 height 29
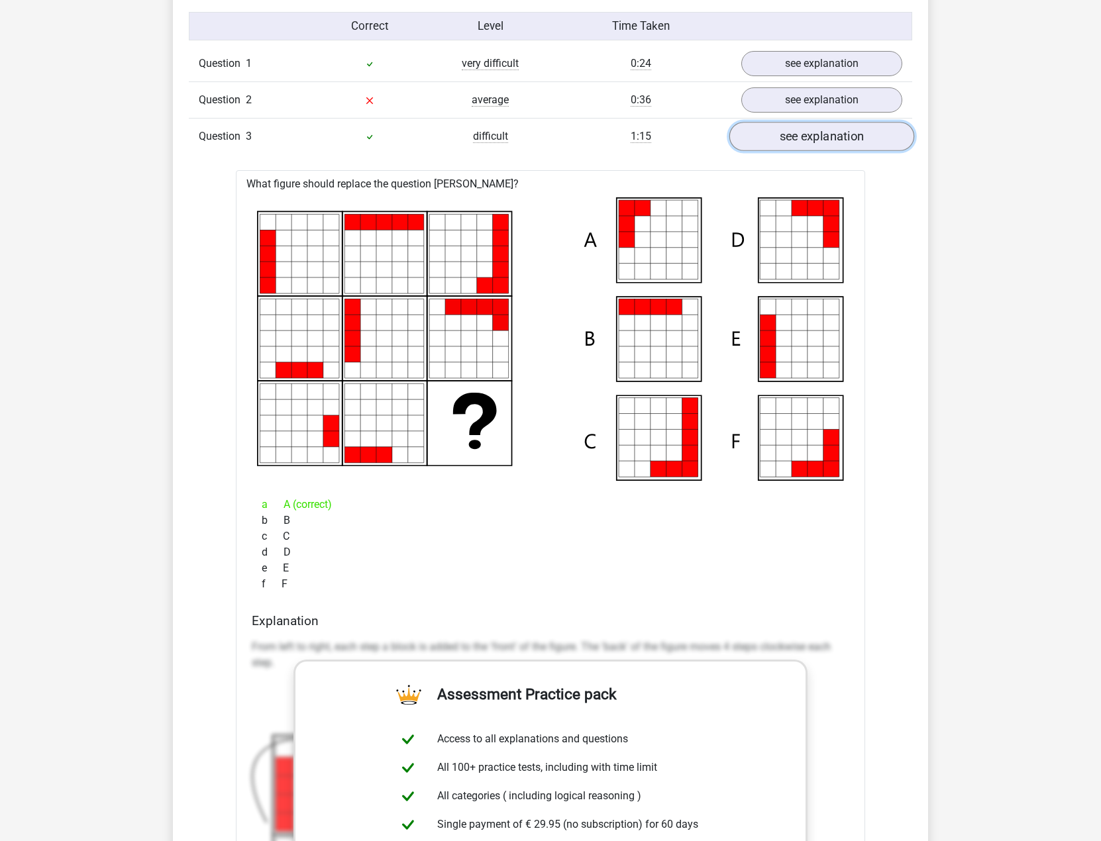
scroll to position [1081, 0]
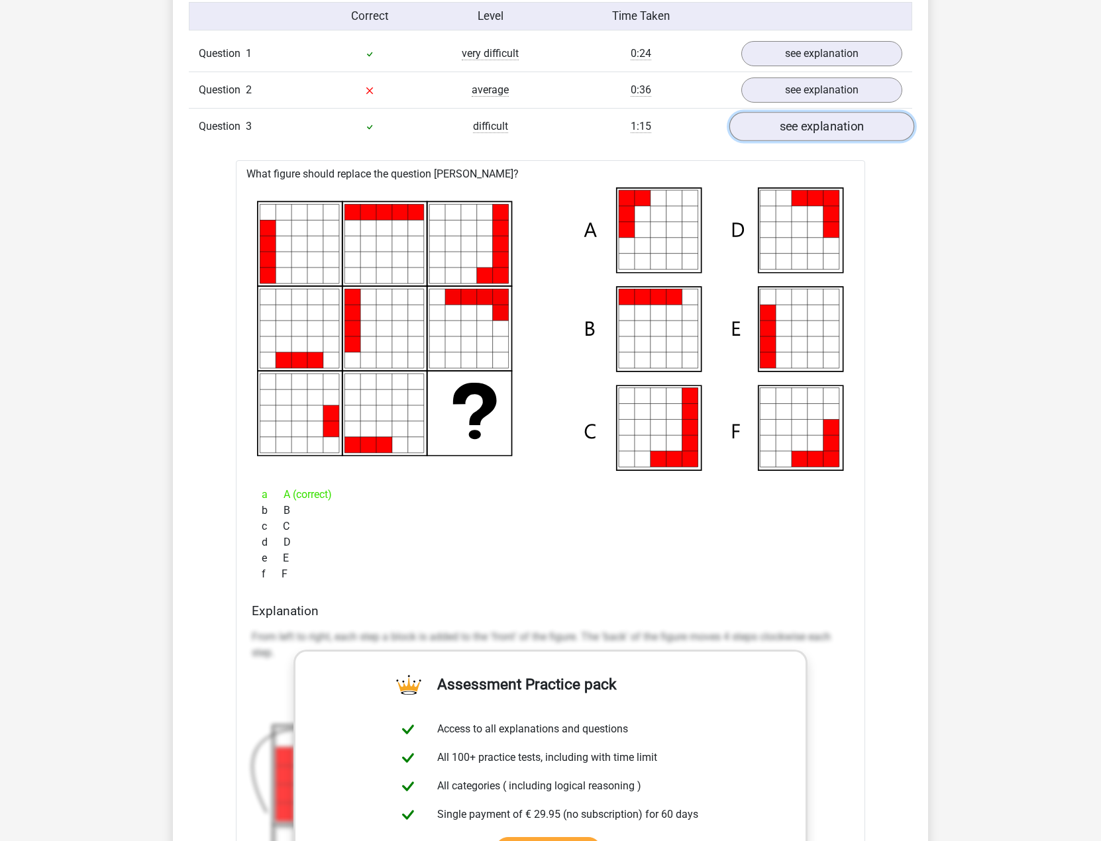
click at [803, 118] on link "see explanation" at bounding box center [821, 127] width 185 height 29
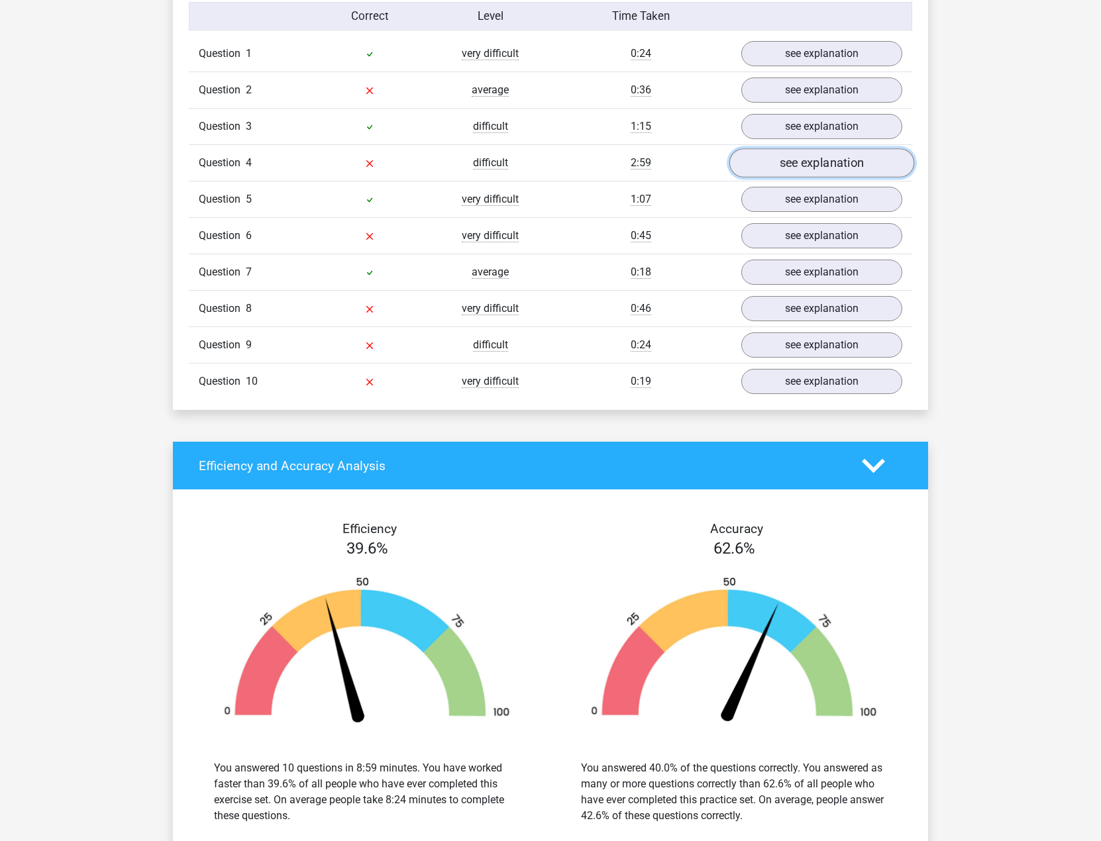
click at [805, 158] on link "see explanation" at bounding box center [821, 163] width 185 height 29
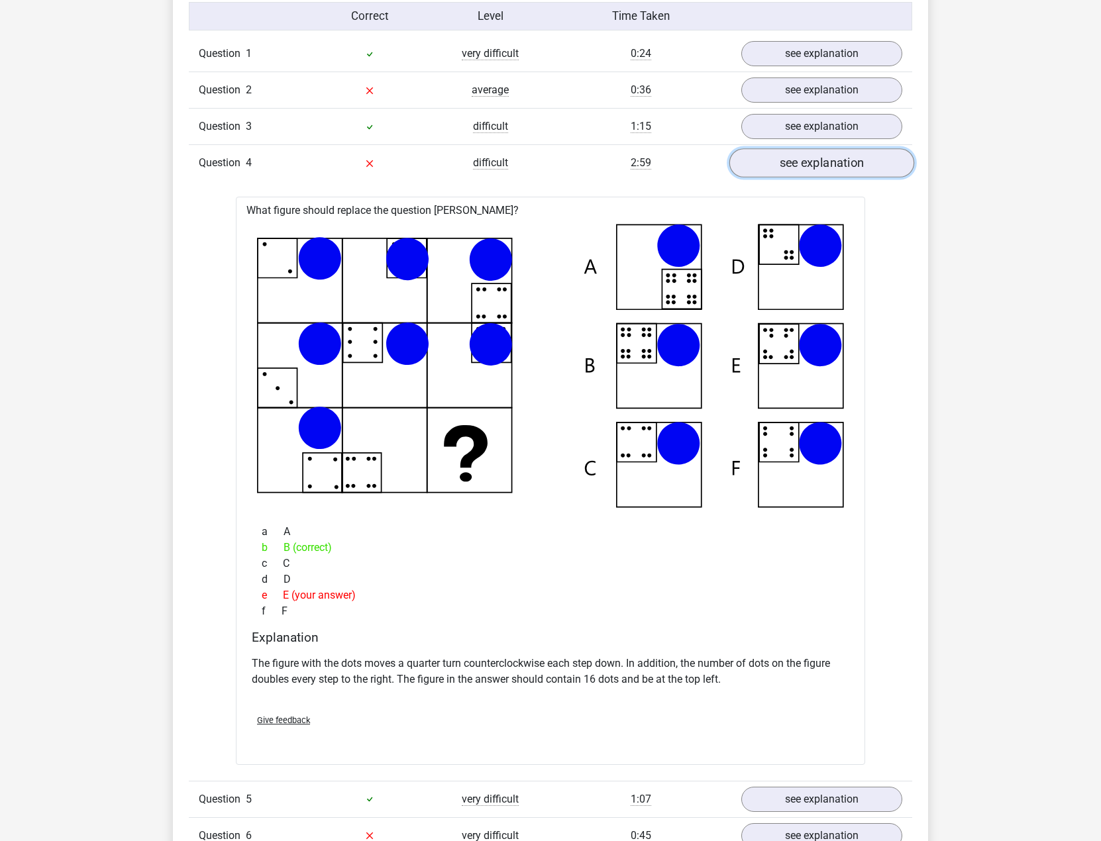
click at [811, 155] on link "see explanation" at bounding box center [821, 163] width 185 height 29
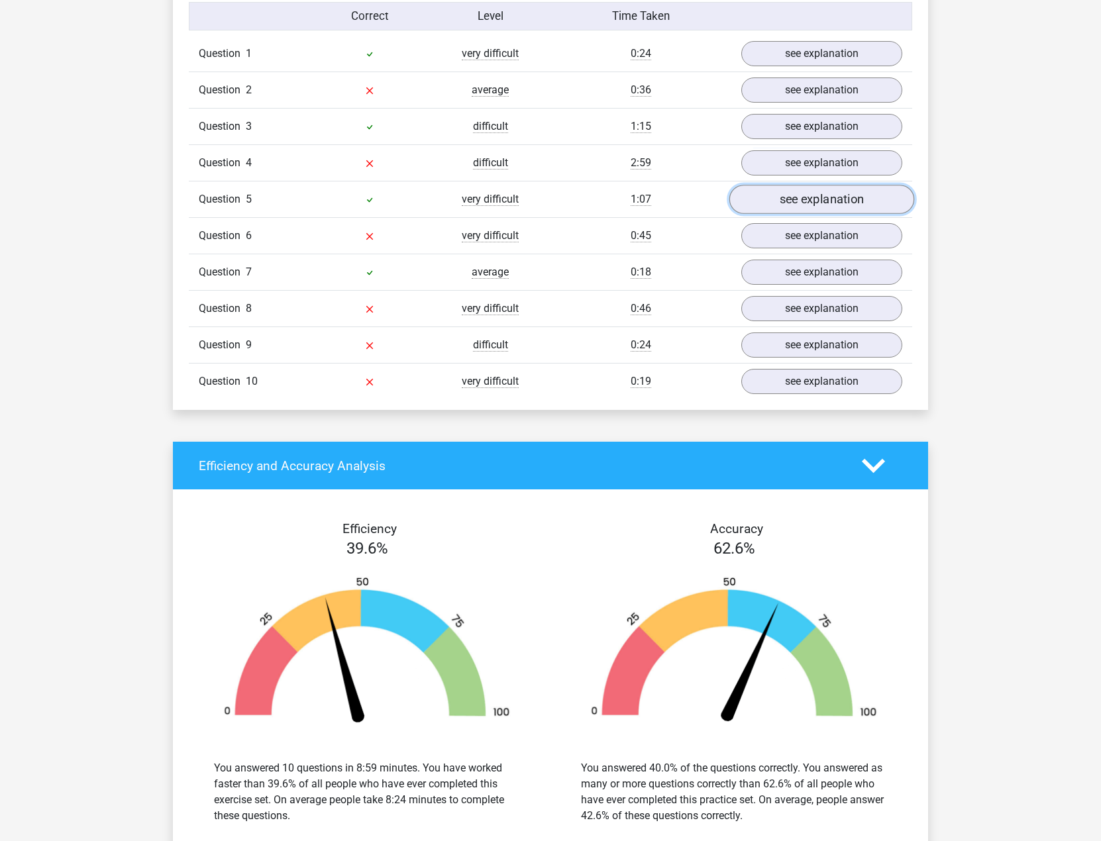
click at [809, 203] on link "see explanation" at bounding box center [821, 199] width 185 height 29
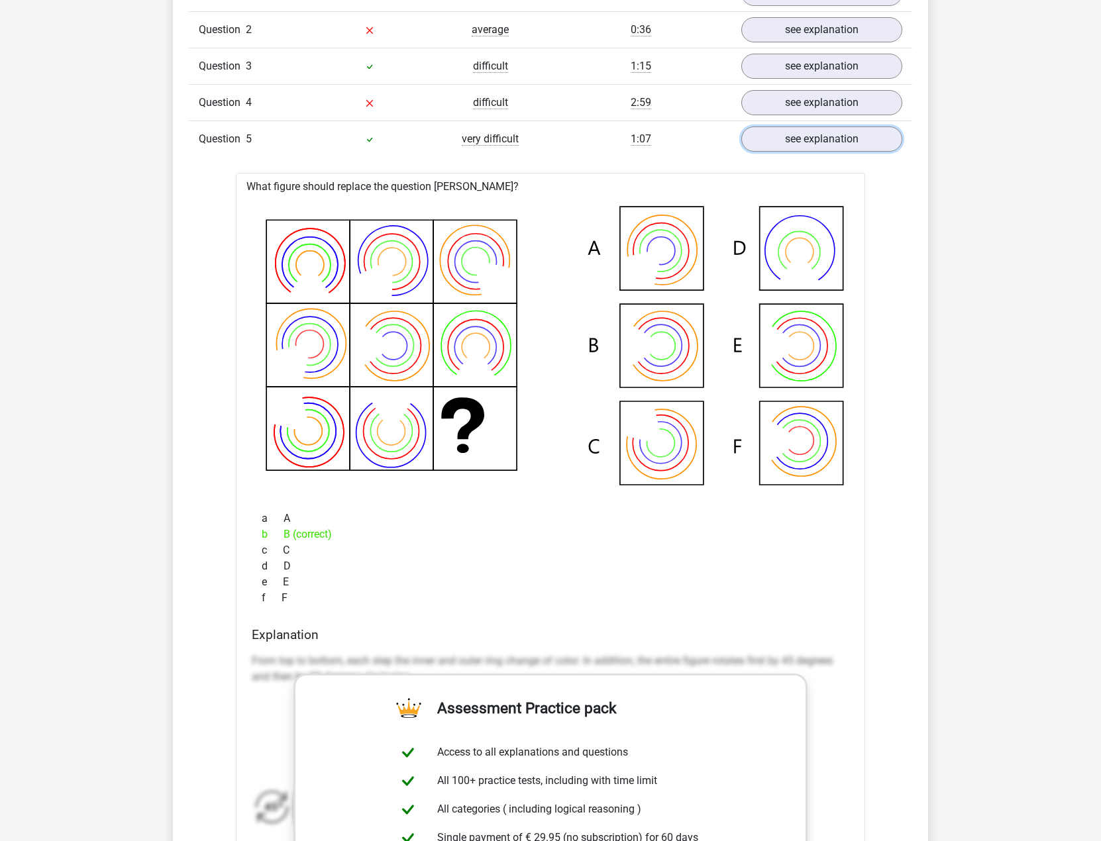
scroll to position [1126, 0]
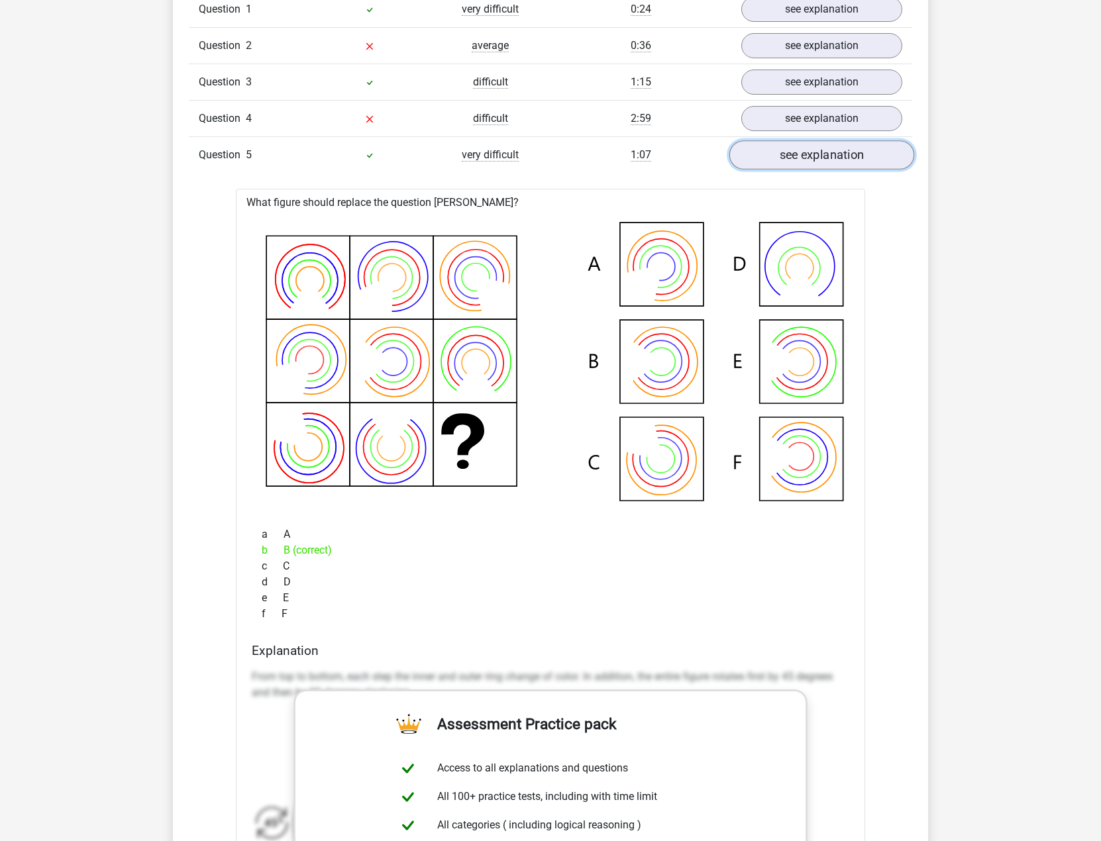
click at [810, 164] on link "see explanation" at bounding box center [821, 155] width 185 height 29
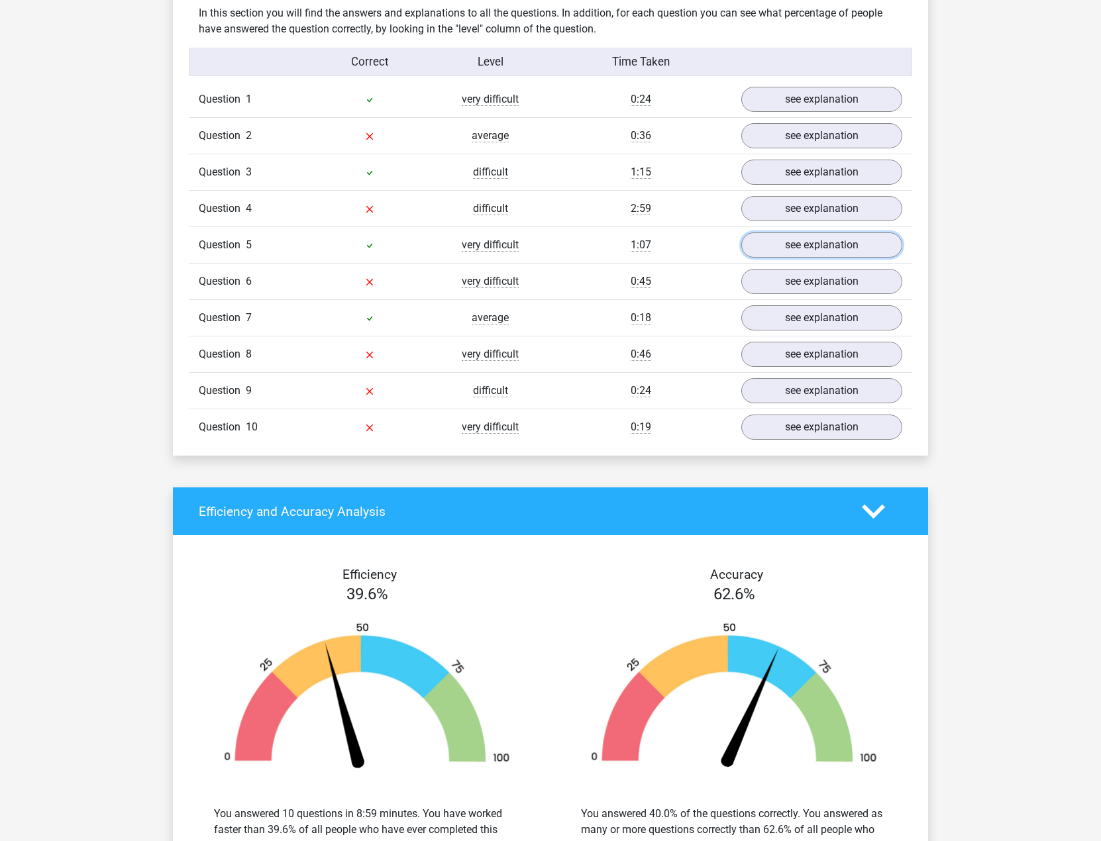
scroll to position [1015, 0]
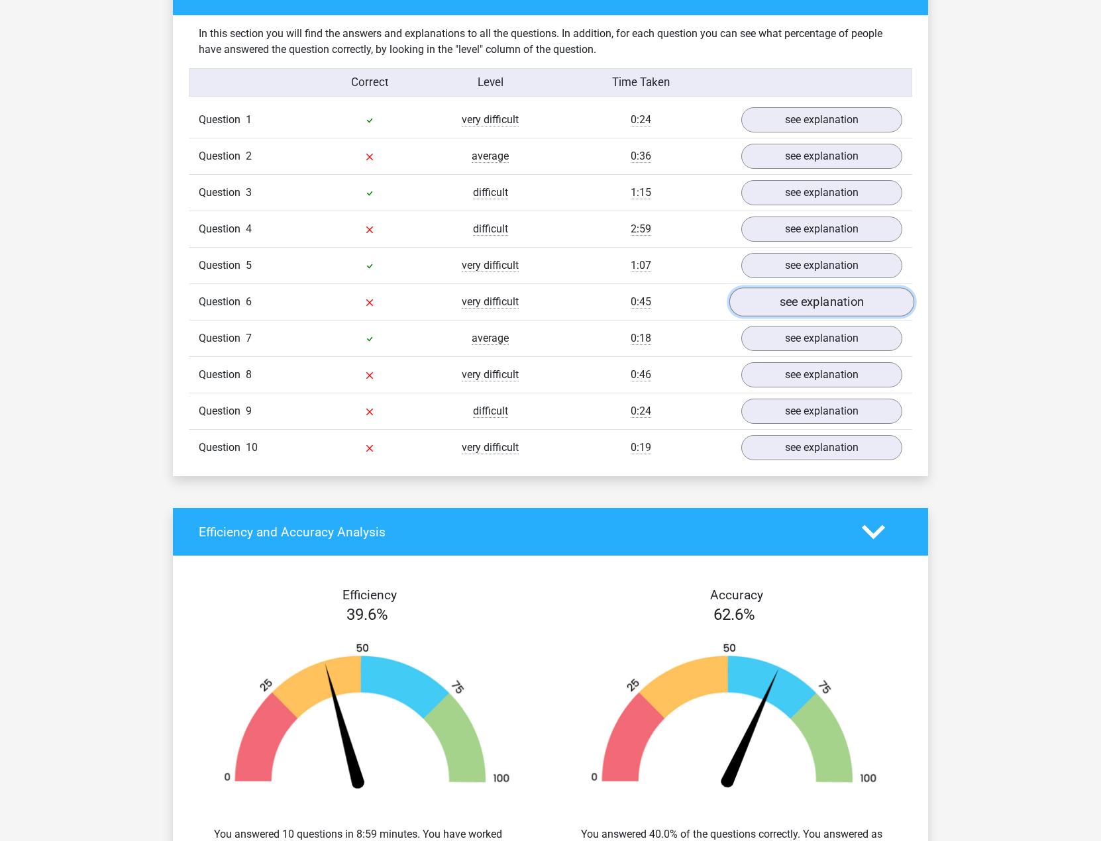
click at [776, 300] on link "see explanation" at bounding box center [821, 302] width 185 height 29
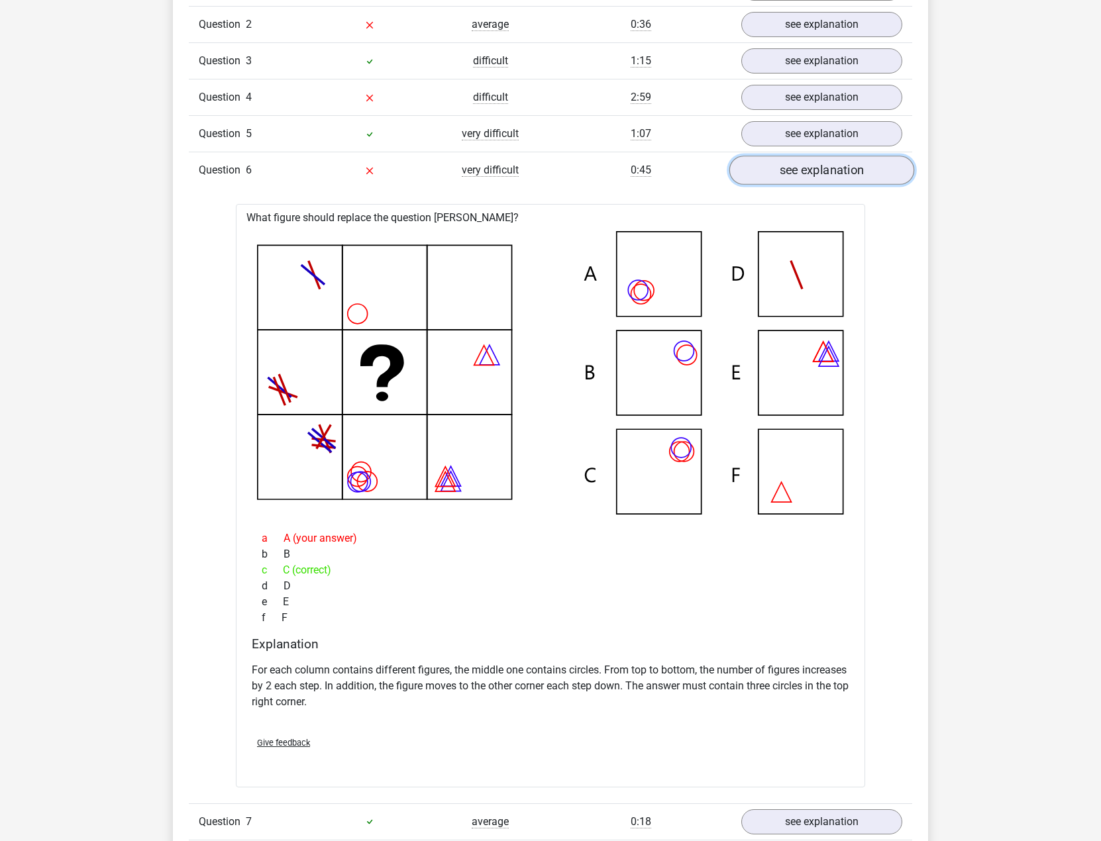
scroll to position [1148, 0]
drag, startPoint x: 287, startPoint y: 673, endPoint x: 441, endPoint y: 662, distance: 154.7
click at [441, 662] on p "For each column contains different figures, the middle one contains circles. Fr…" at bounding box center [550, 686] width 597 height 48
click at [447, 662] on p "For each column contains different figures, the middle one contains circles. Fr…" at bounding box center [550, 686] width 597 height 48
drag, startPoint x: 453, startPoint y: 665, endPoint x: 601, endPoint y: 655, distance: 148.0
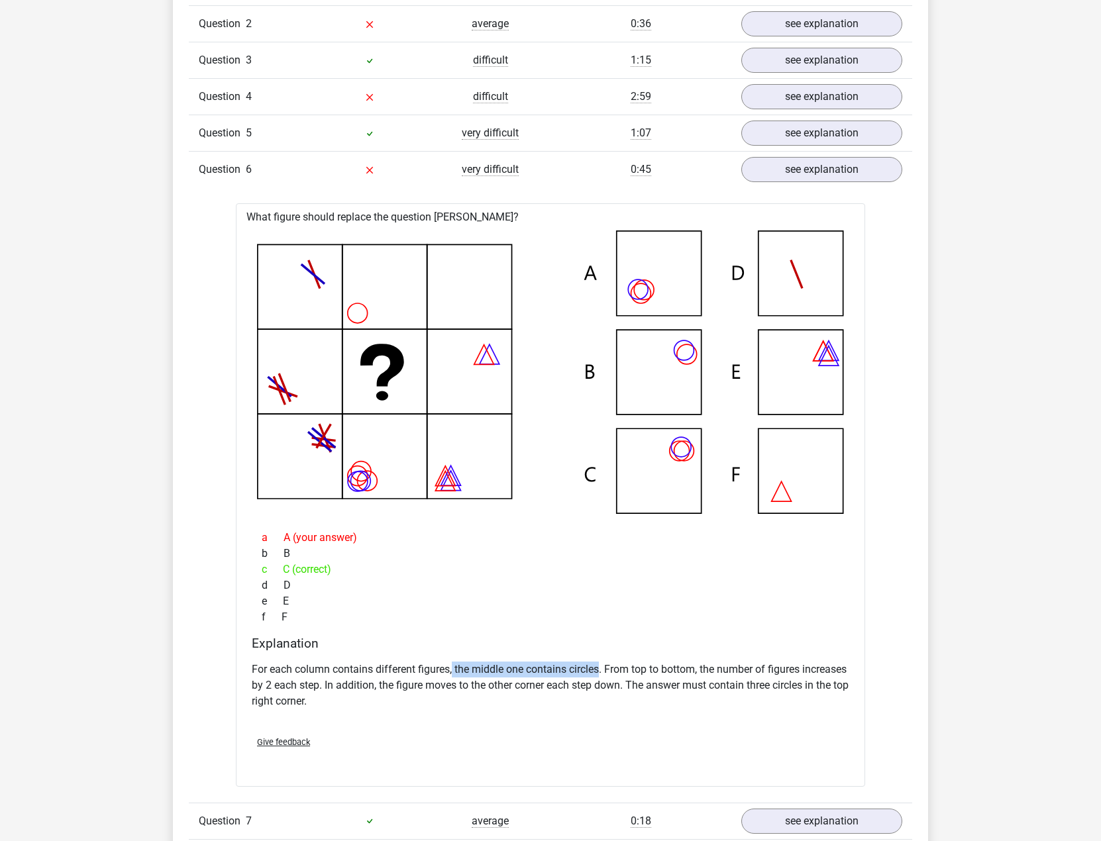
click at [601, 655] on div "Explanation For each column contains different figures, the middle one contains…" at bounding box center [550, 680] width 608 height 89
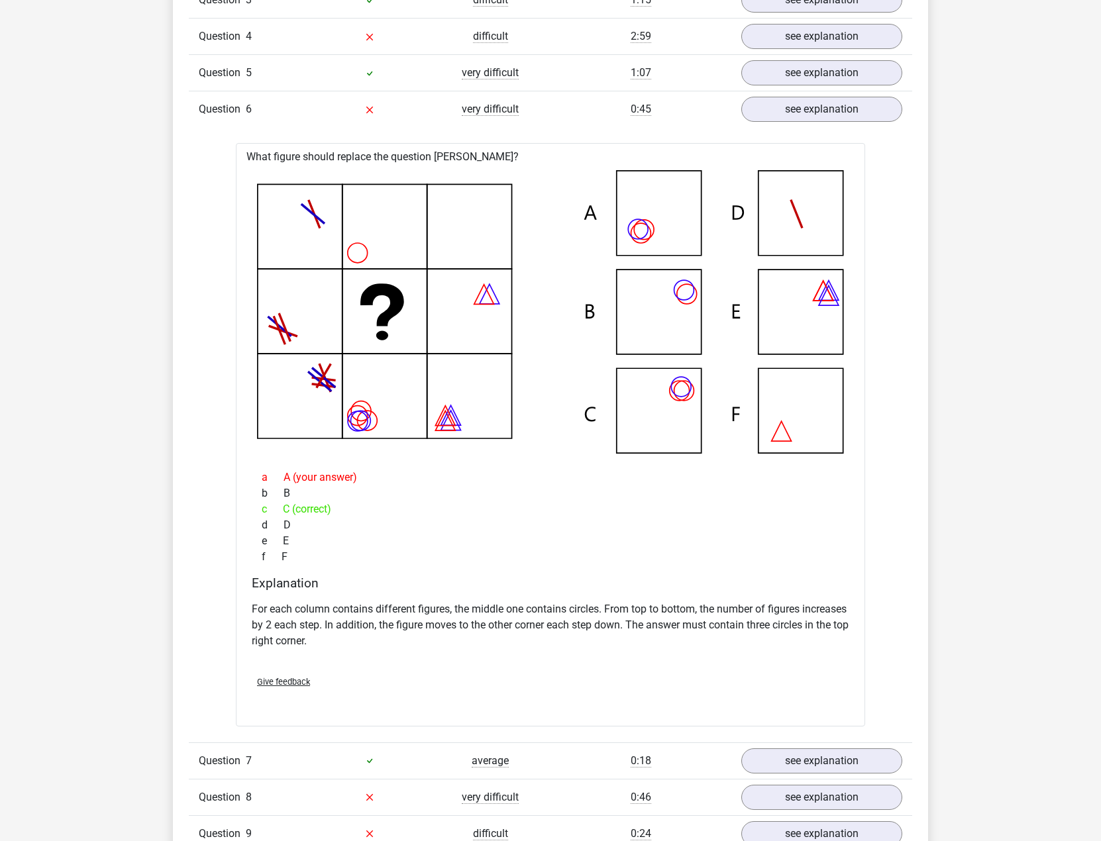
scroll to position [1192, 0]
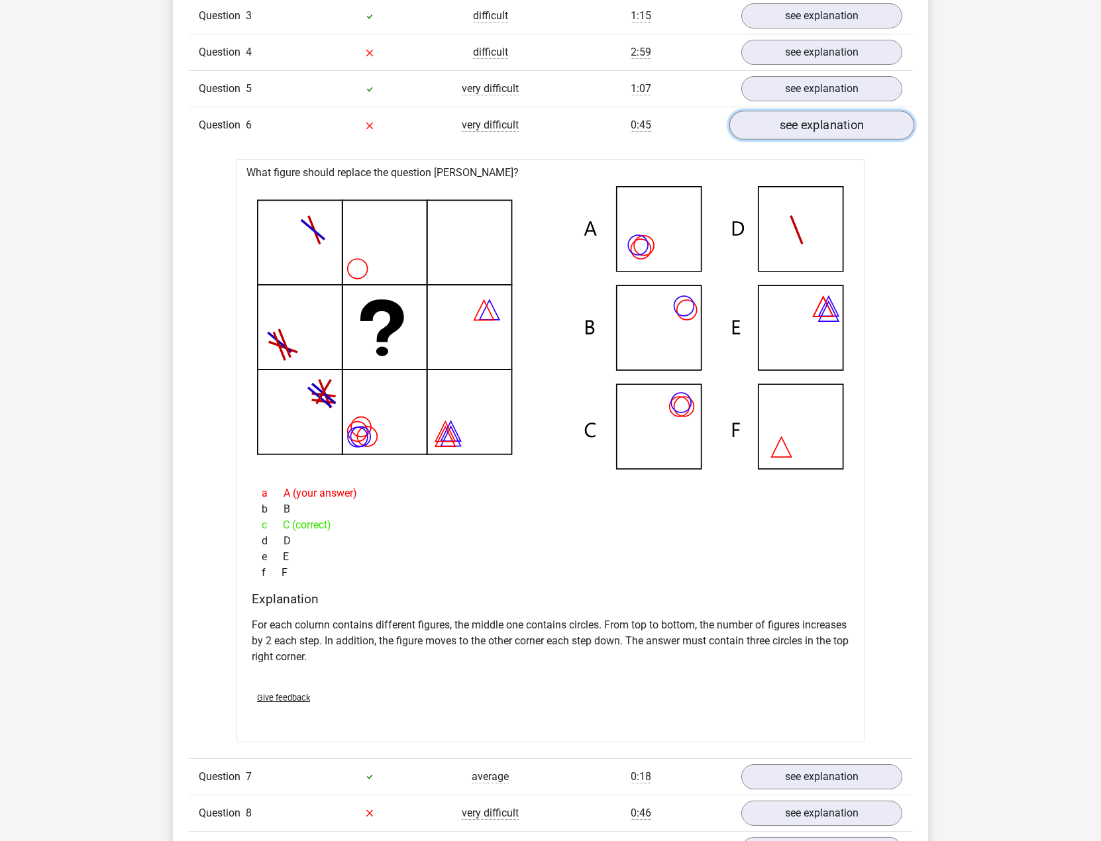
click at [841, 130] on link "see explanation" at bounding box center [821, 125] width 185 height 29
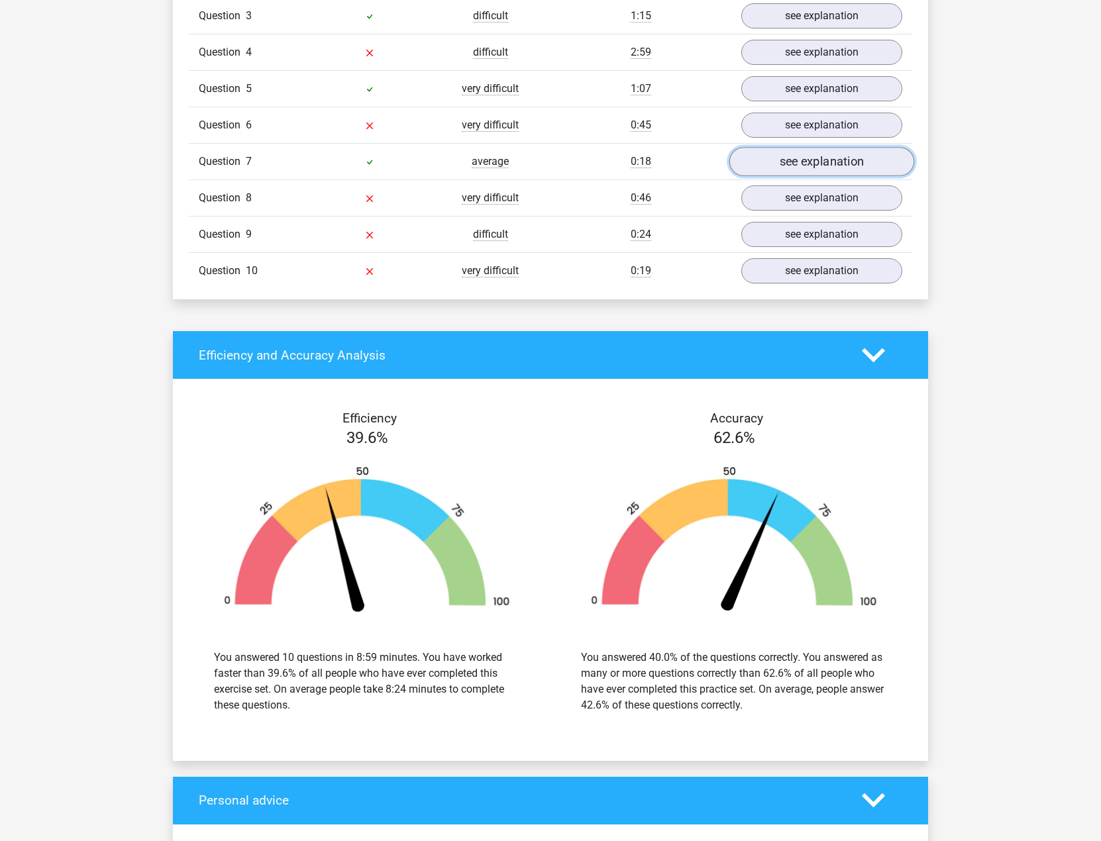
click at [828, 168] on link "see explanation" at bounding box center [821, 162] width 185 height 29
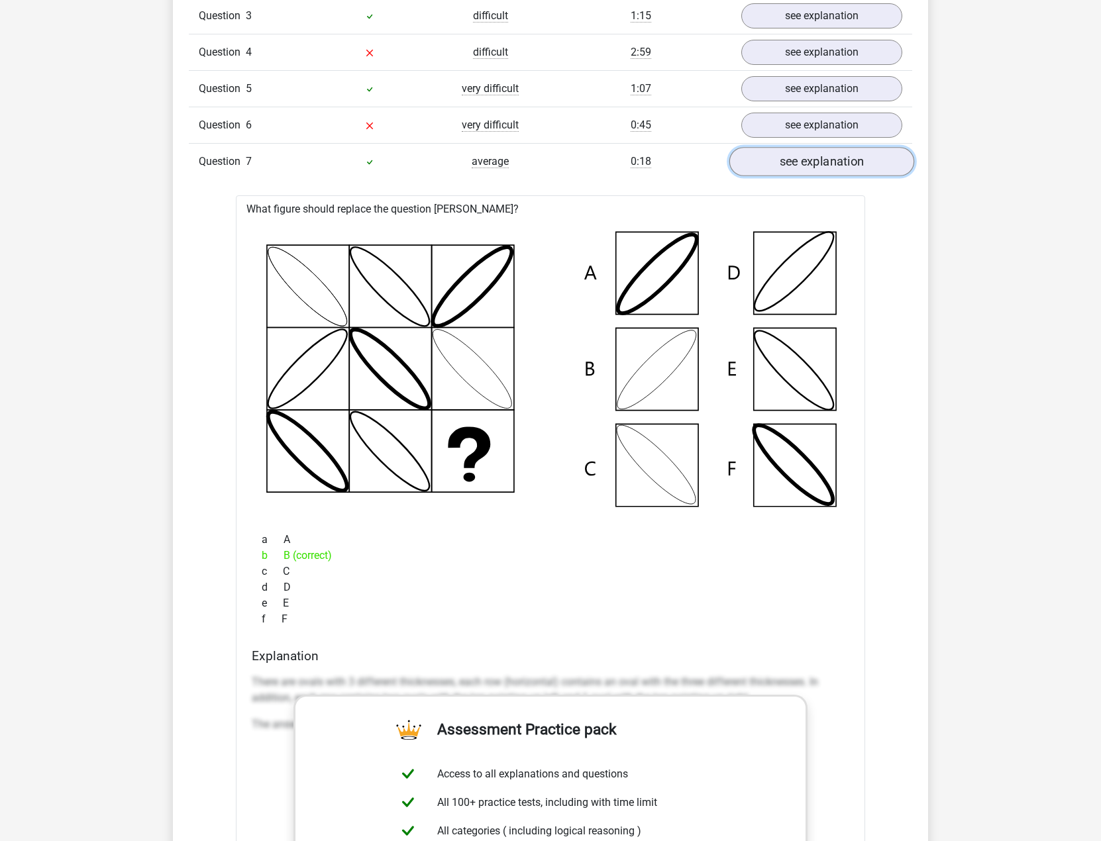
click at [828, 168] on link "see explanation" at bounding box center [821, 162] width 185 height 29
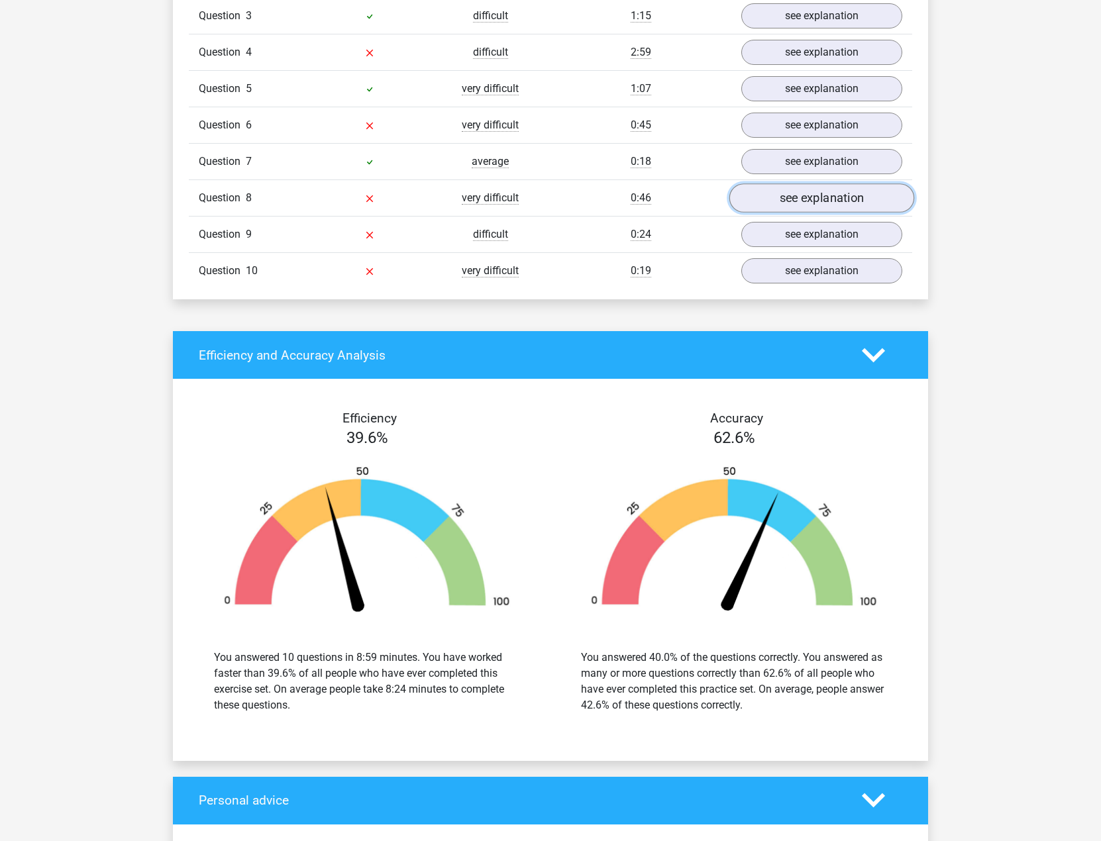
click at [827, 185] on link "see explanation" at bounding box center [821, 198] width 185 height 29
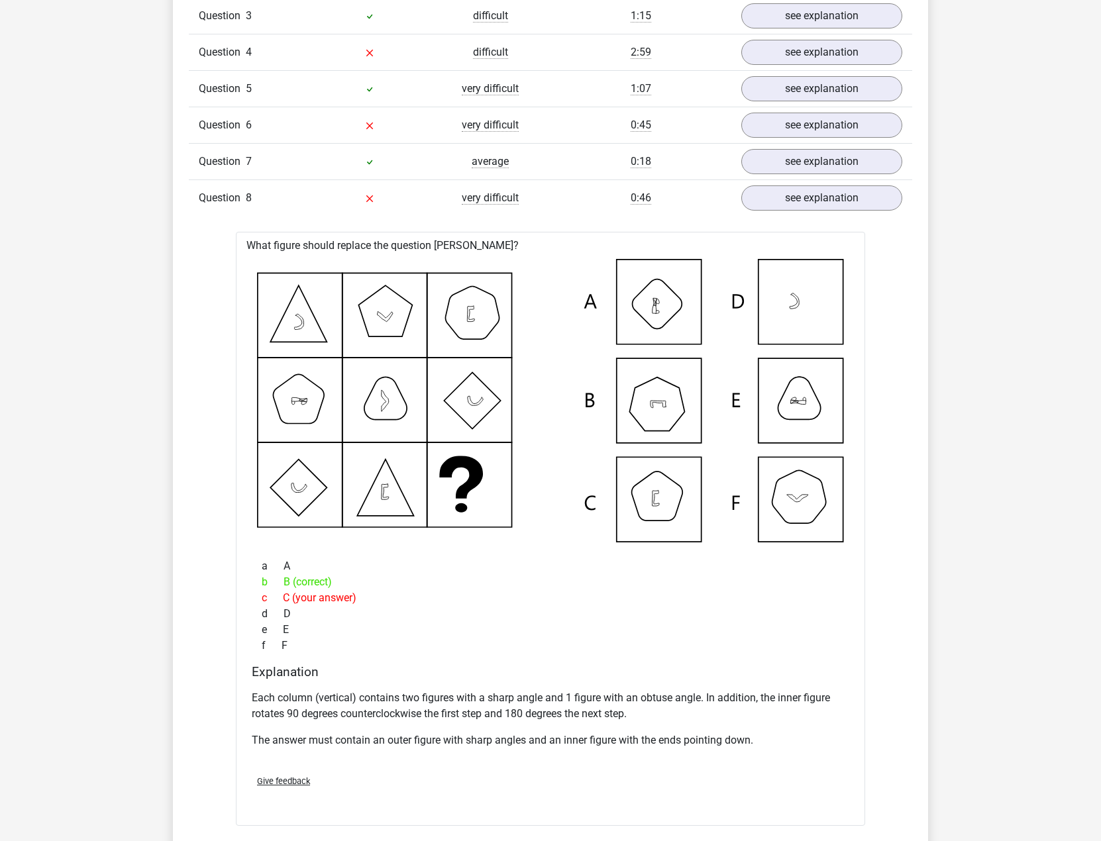
click at [450, 740] on p "The answer must contain an outer figure with sharp angles and an inner figure w…" at bounding box center [550, 740] width 597 height 16
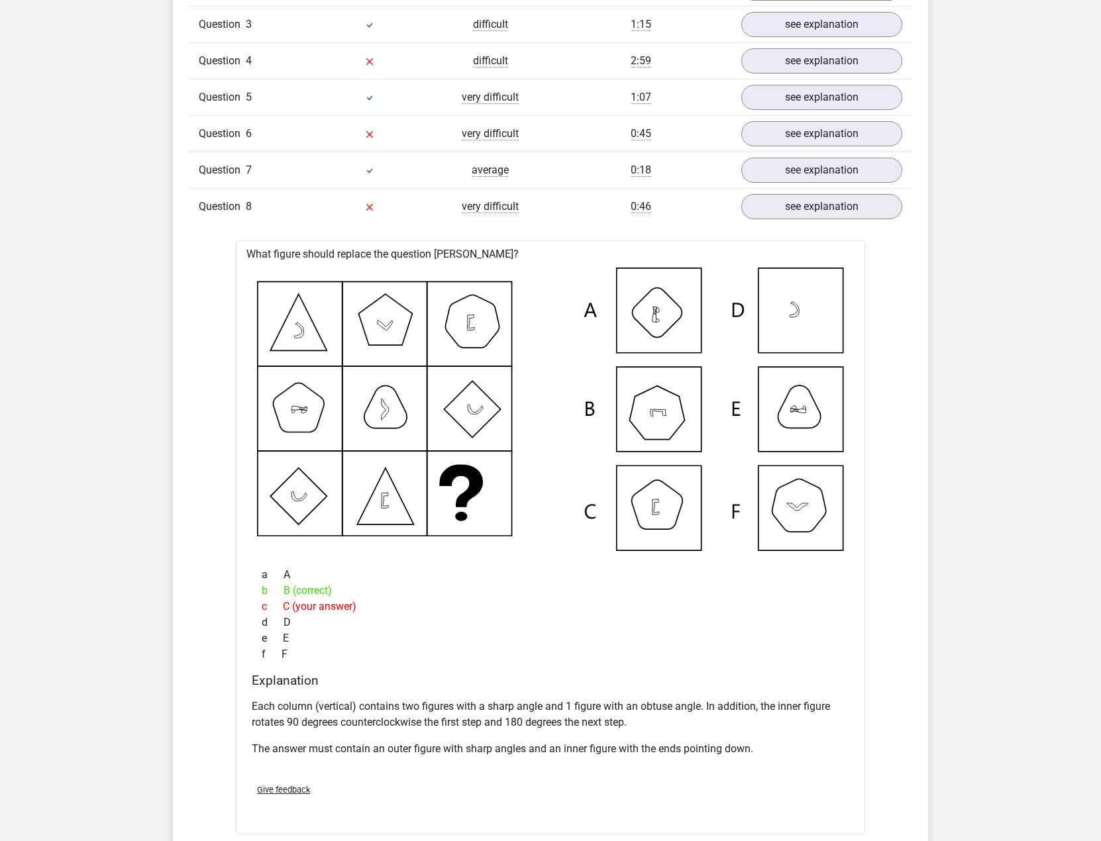
scroll to position [1126, 0]
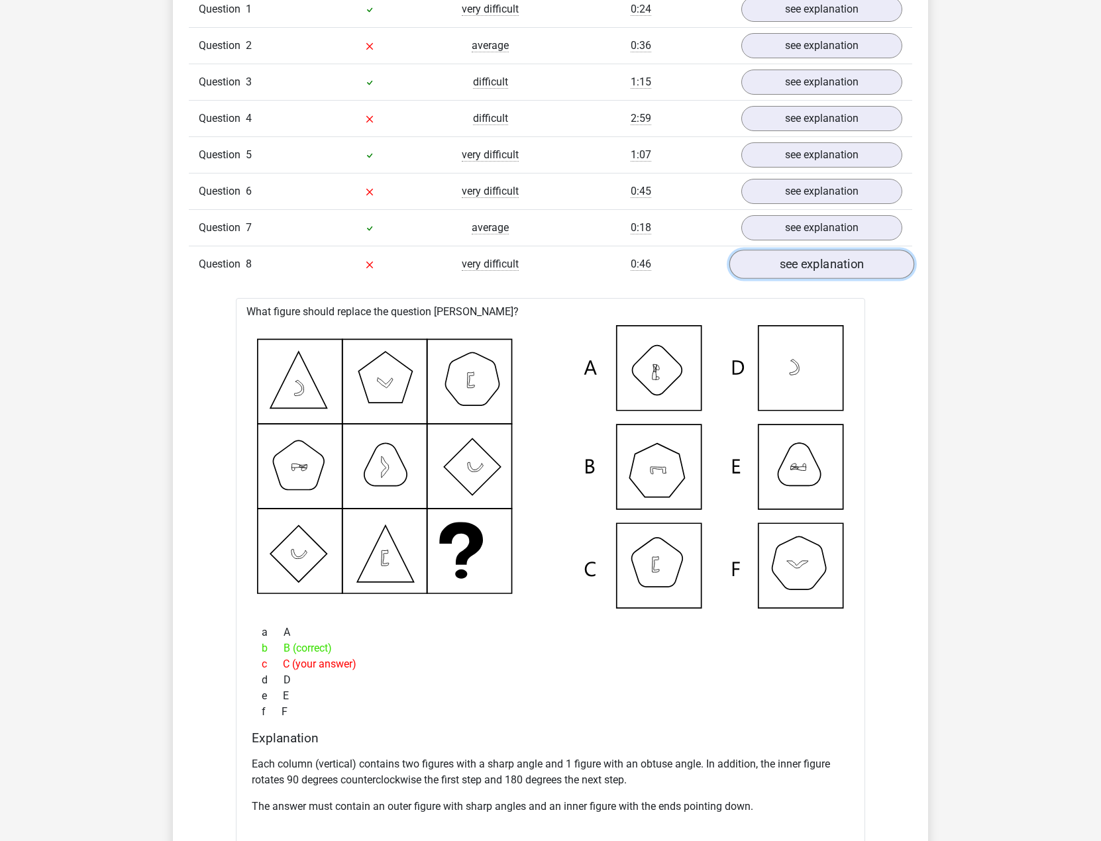
click at [846, 271] on link "see explanation" at bounding box center [821, 264] width 185 height 29
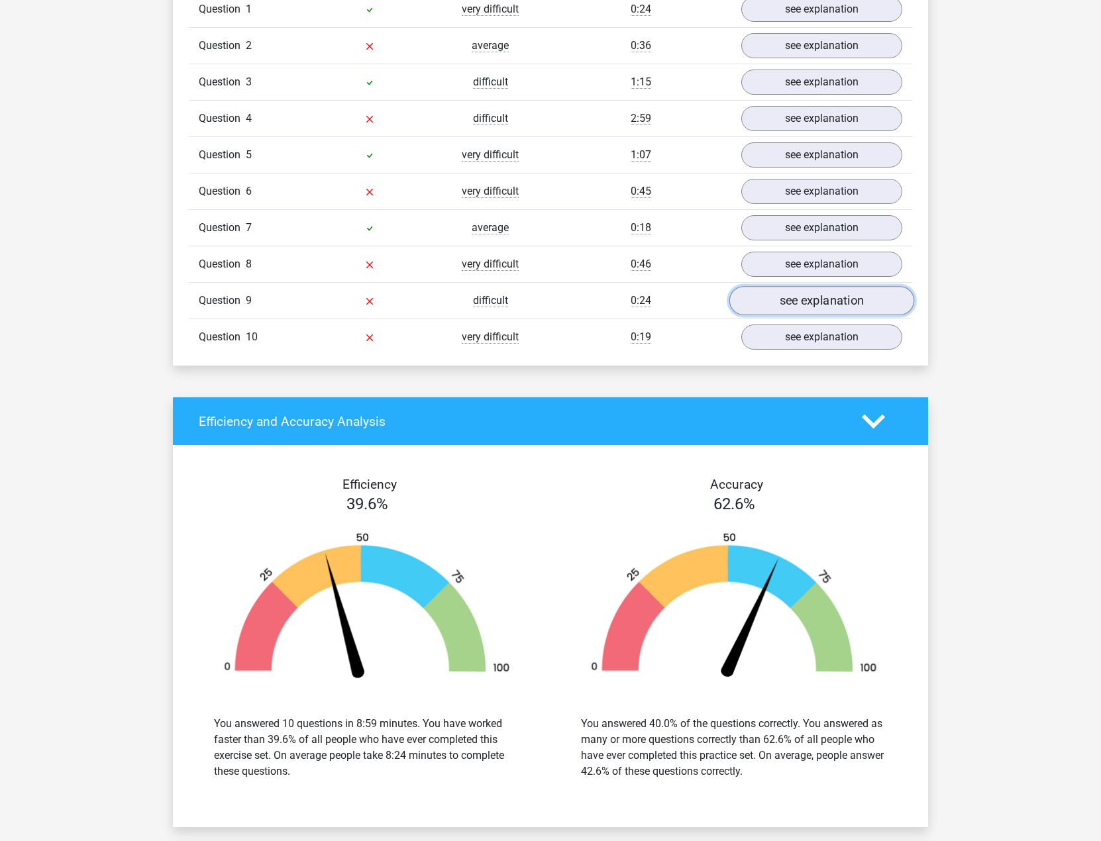
click at [820, 309] on link "see explanation" at bounding box center [821, 301] width 185 height 29
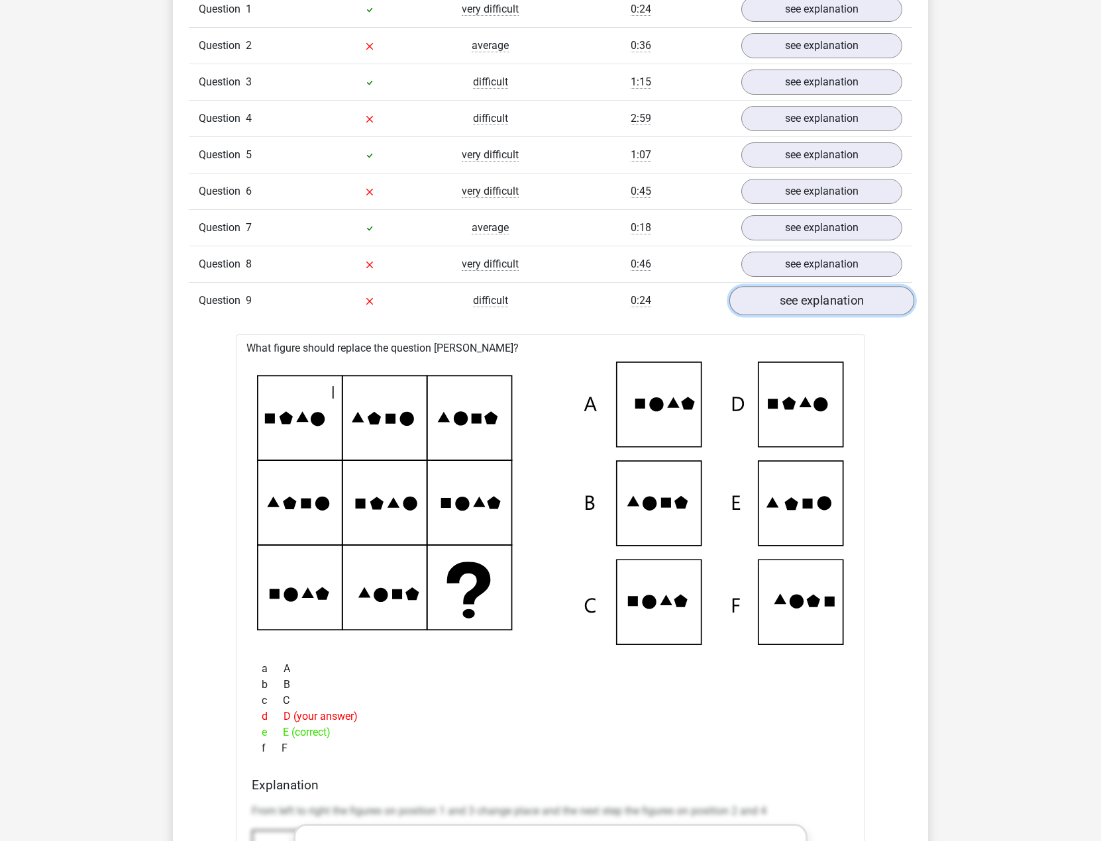
click at [820, 309] on link "see explanation" at bounding box center [821, 301] width 185 height 29
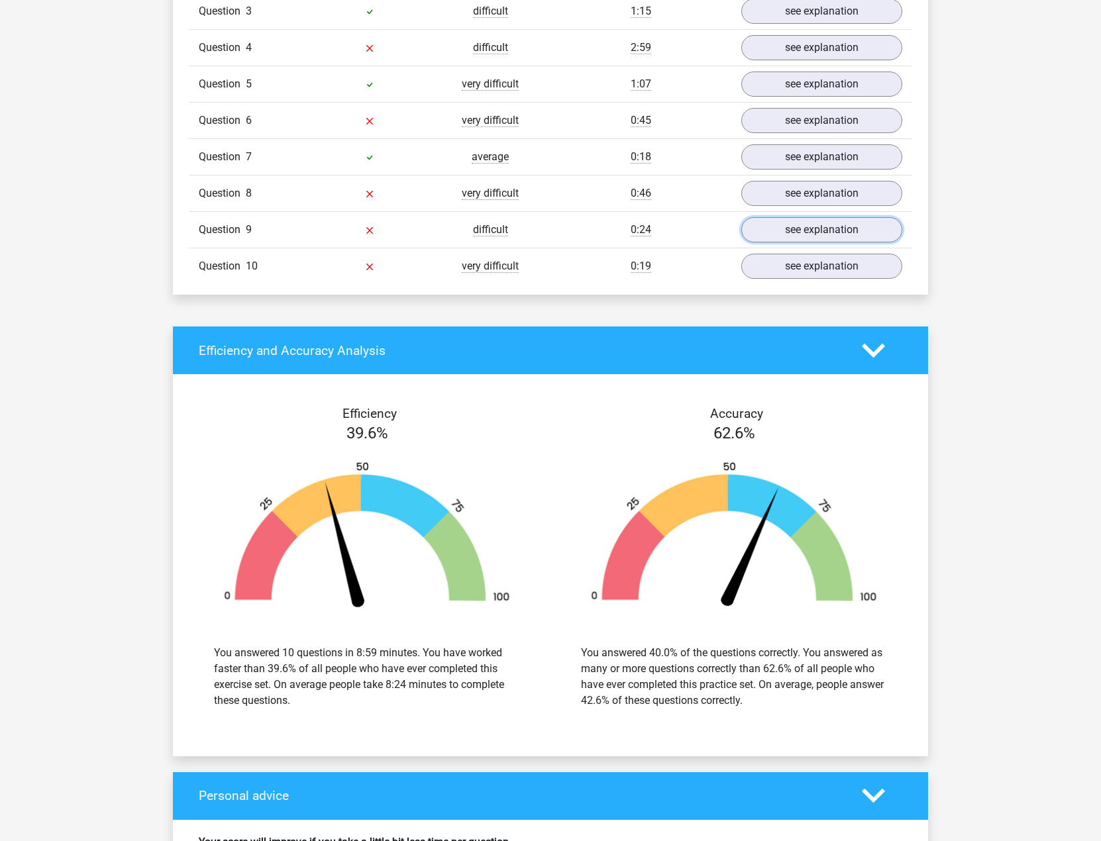
scroll to position [1192, 0]
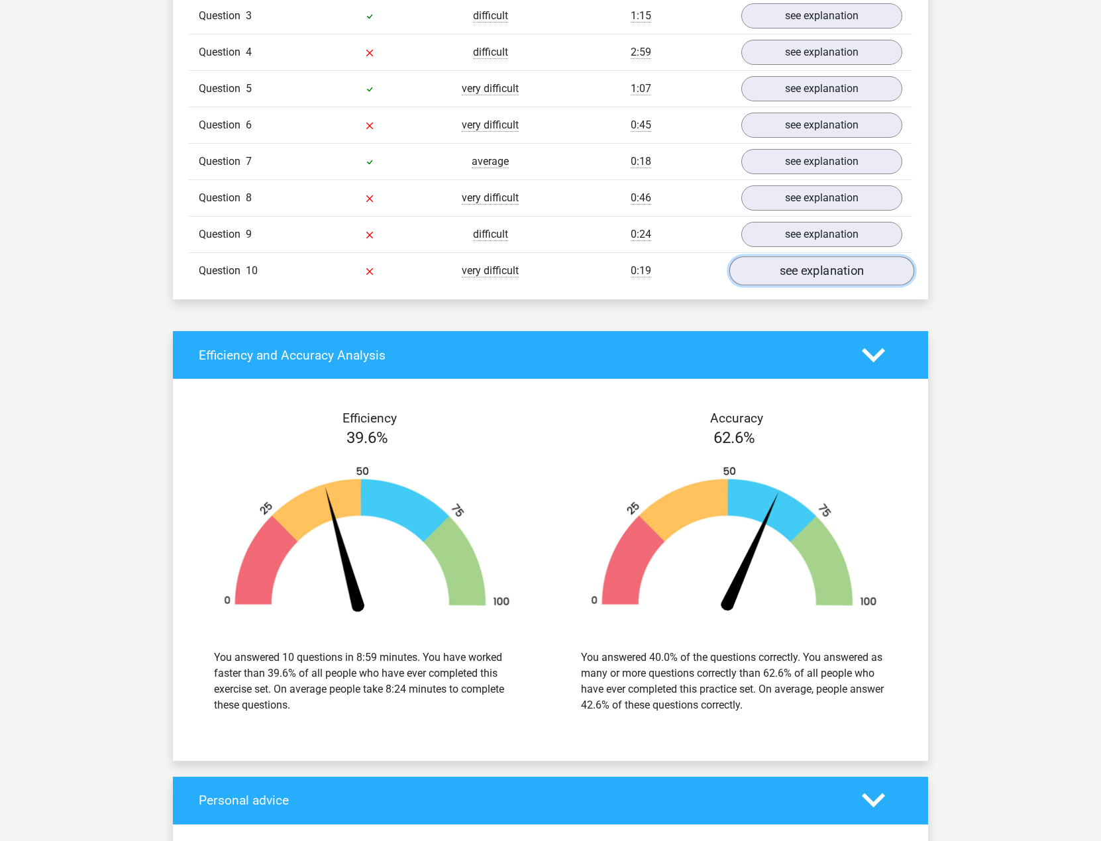
click at [799, 268] on link "see explanation" at bounding box center [821, 271] width 185 height 29
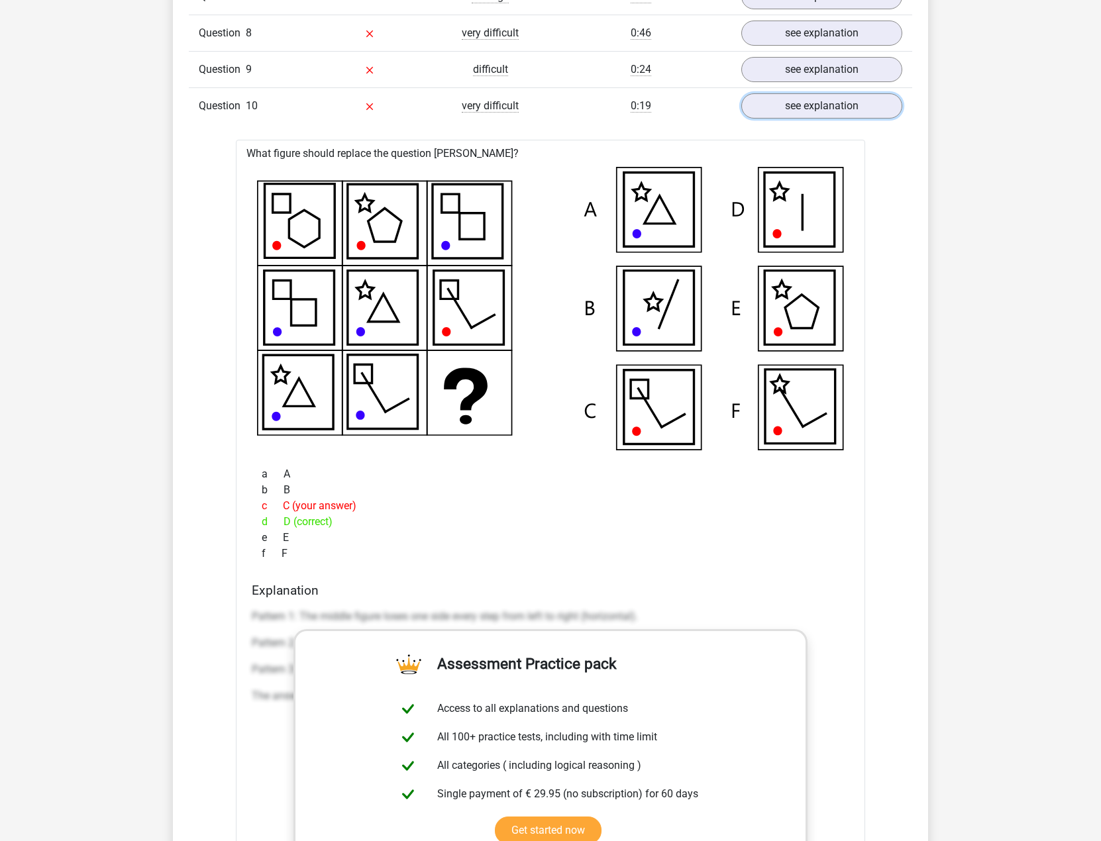
scroll to position [1369, 0]
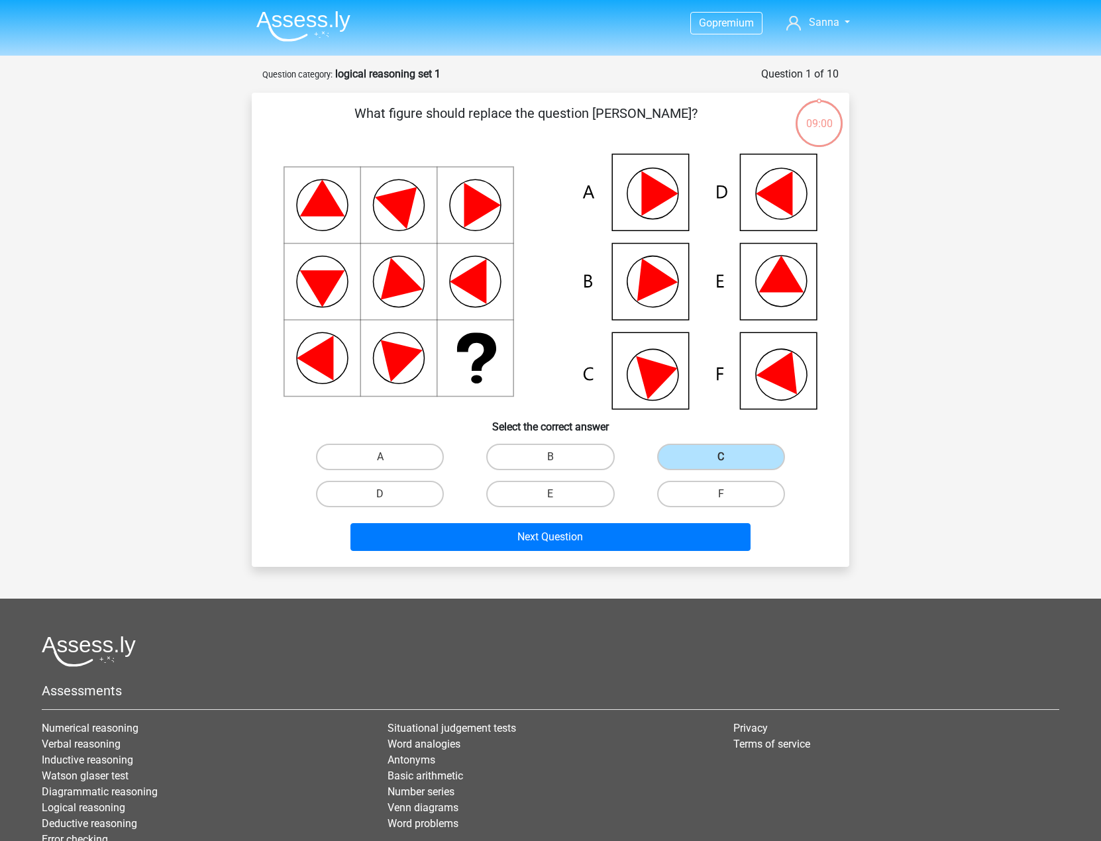
scroll to position [66, 0]
